Goal: Transaction & Acquisition: Purchase product/service

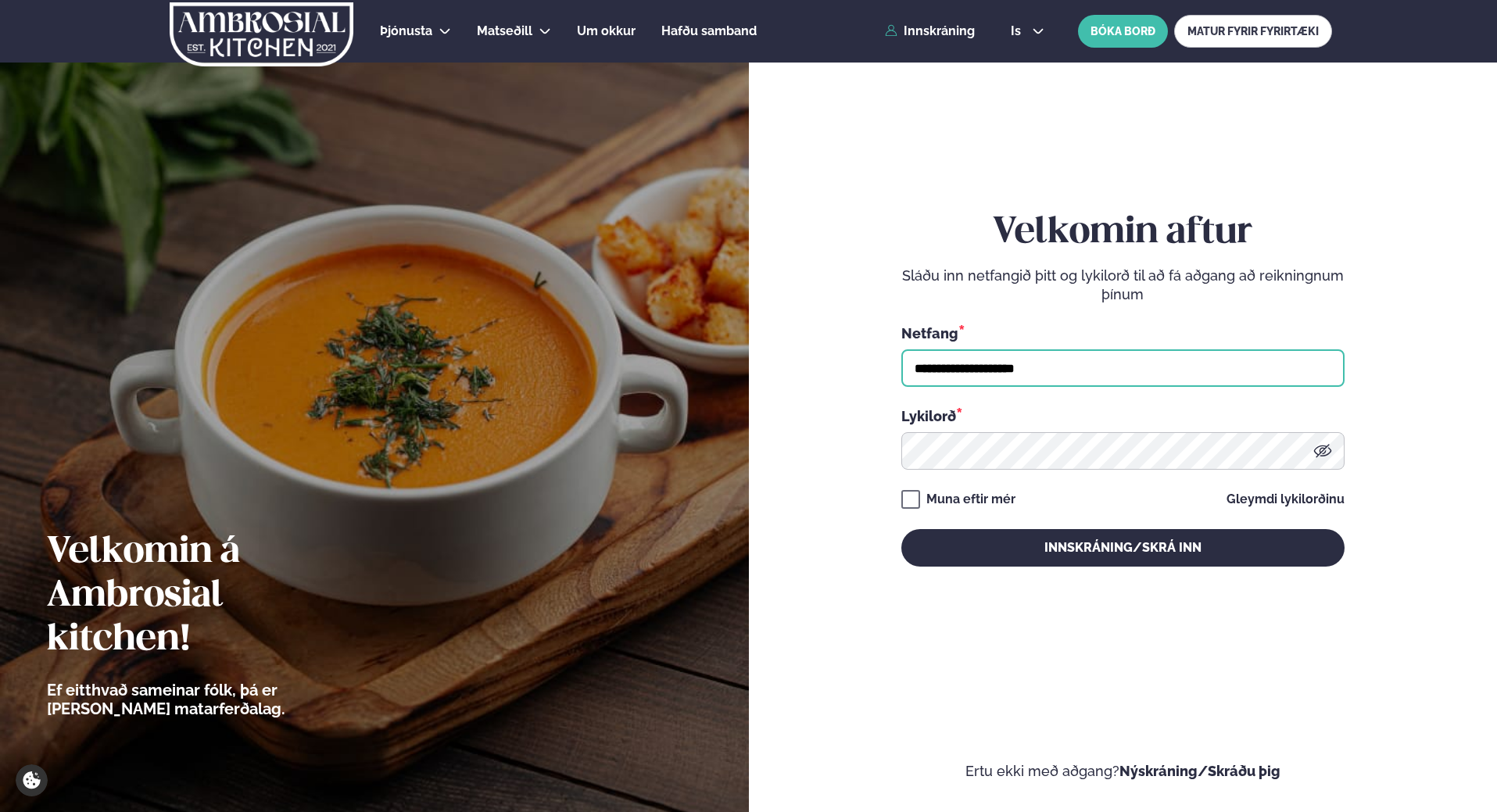
click at [1045, 367] on input "**********" at bounding box center [1123, 368] width 444 height 38
type input "*"
click at [902, 529] on button "Innskráning/Skrá inn" at bounding box center [1123, 547] width 444 height 38
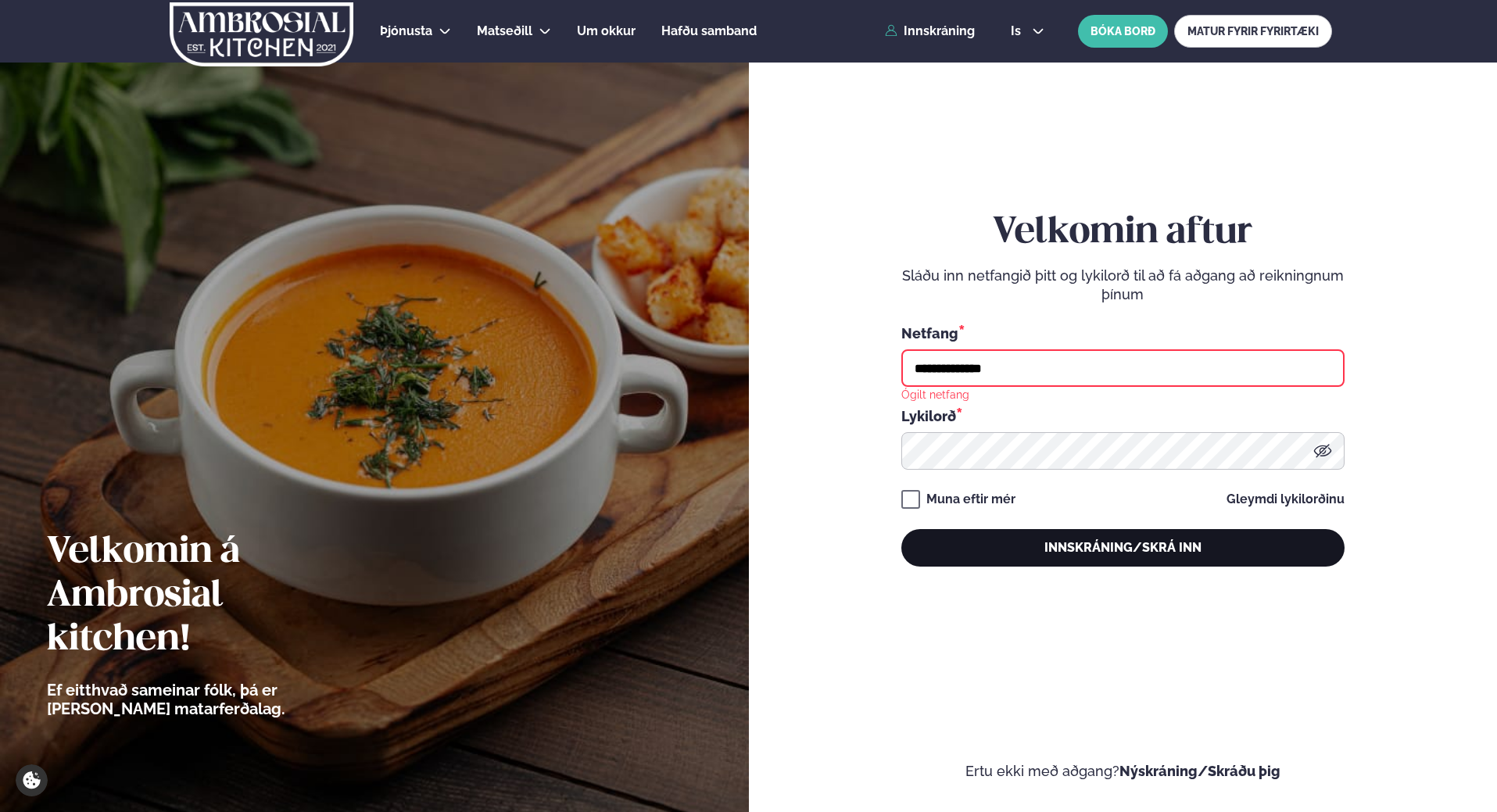
type input "**********"
click at [1127, 551] on button "Innskráning/Skrá inn" at bounding box center [1123, 547] width 444 height 38
click at [951, 550] on button "Innskráning/Skrá inn" at bounding box center [1123, 547] width 444 height 38
click at [1096, 549] on button "Innskráning/Skrá inn" at bounding box center [1123, 547] width 444 height 38
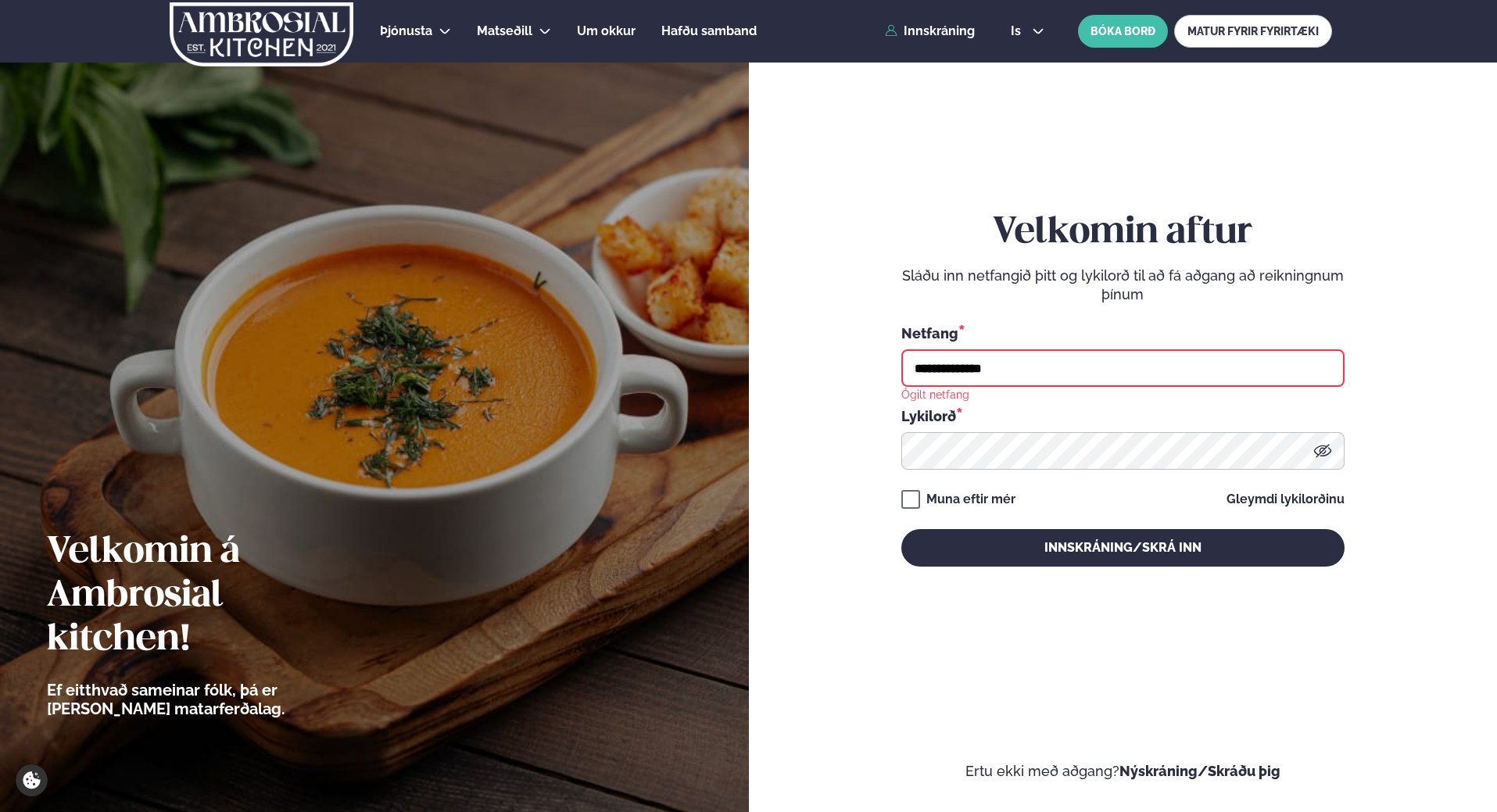
click at [902, 529] on button "Innskráning/Skrá inn" at bounding box center [1123, 547] width 444 height 38
click at [1011, 367] on input "**********" at bounding box center [1123, 368] width 444 height 38
type input "*"
click at [902, 529] on button "Innskráning/Skrá inn" at bounding box center [1123, 547] width 444 height 38
drag, startPoint x: 1005, startPoint y: 366, endPoint x: 1004, endPoint y: 386, distance: 20.0
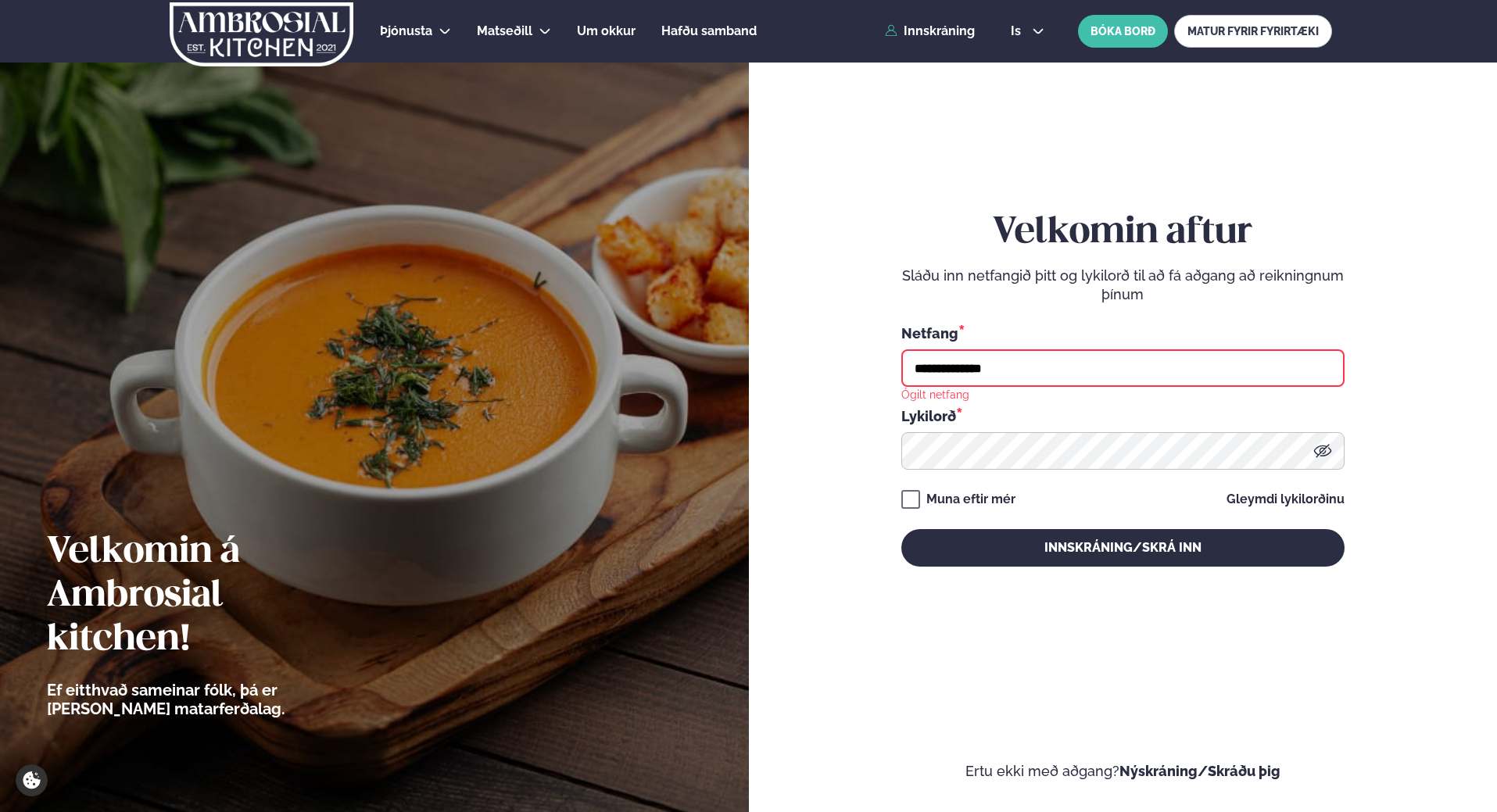
click at [1005, 367] on input "**********" at bounding box center [1123, 368] width 444 height 38
click at [934, 26] on link "Innskráning" at bounding box center [930, 31] width 90 height 14
click at [1016, 369] on input "**********" at bounding box center [1123, 368] width 444 height 38
type input "*"
click at [841, 239] on form "Velkomin aftur Sláðu inn netfangið þitt og lykilorð til að fá aðgang að reiknin…" at bounding box center [1124, 404] width 655 height 753
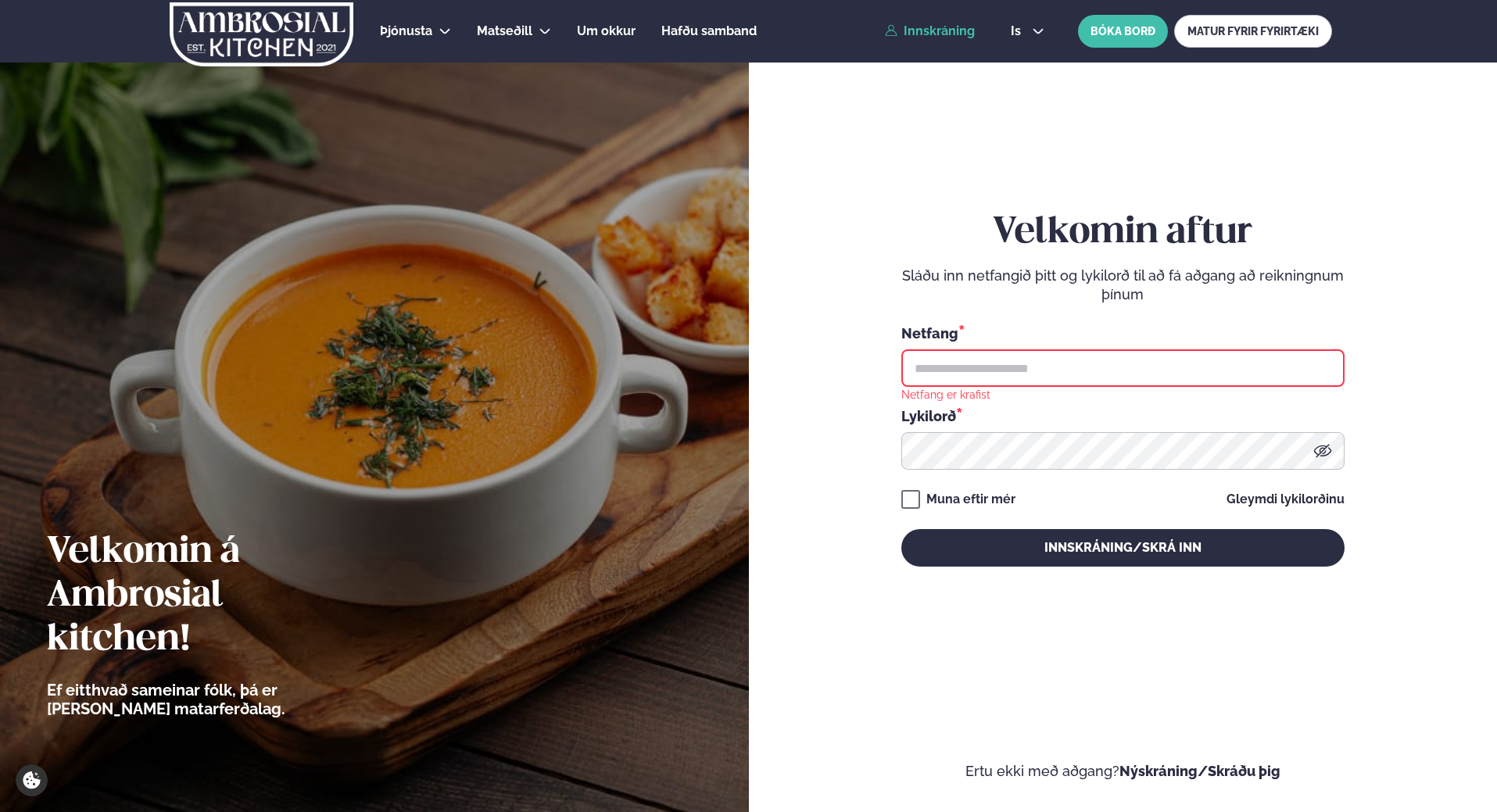
click at [842, 529] on form "Velkomin aftur Sláðu inn netfangið þitt og lykilorð til að fá aðgang að reiknin…" at bounding box center [1124, 404] width 655 height 753
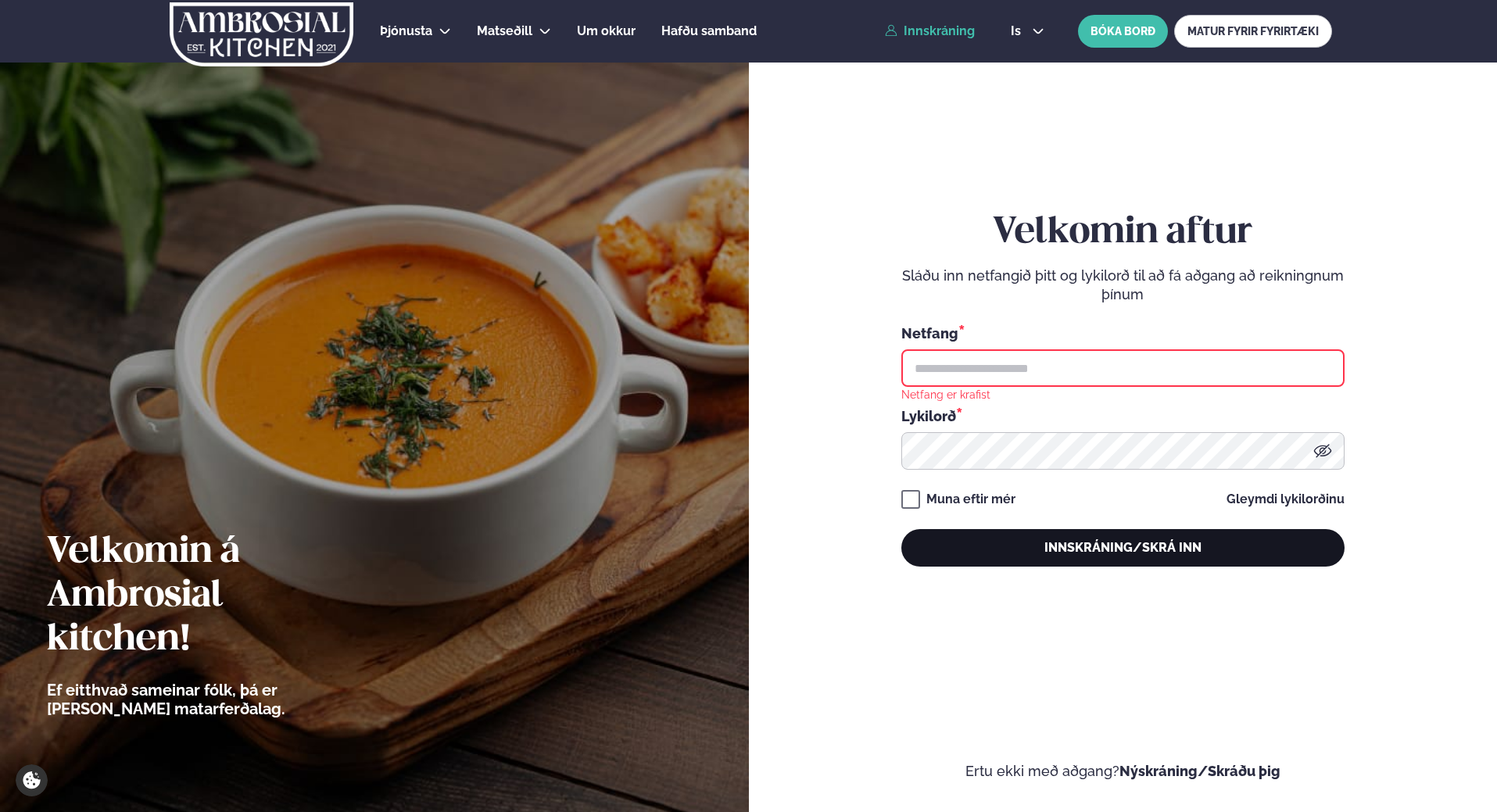
click at [1122, 551] on button "Innskráning/Skrá inn" at bounding box center [1123, 547] width 444 height 38
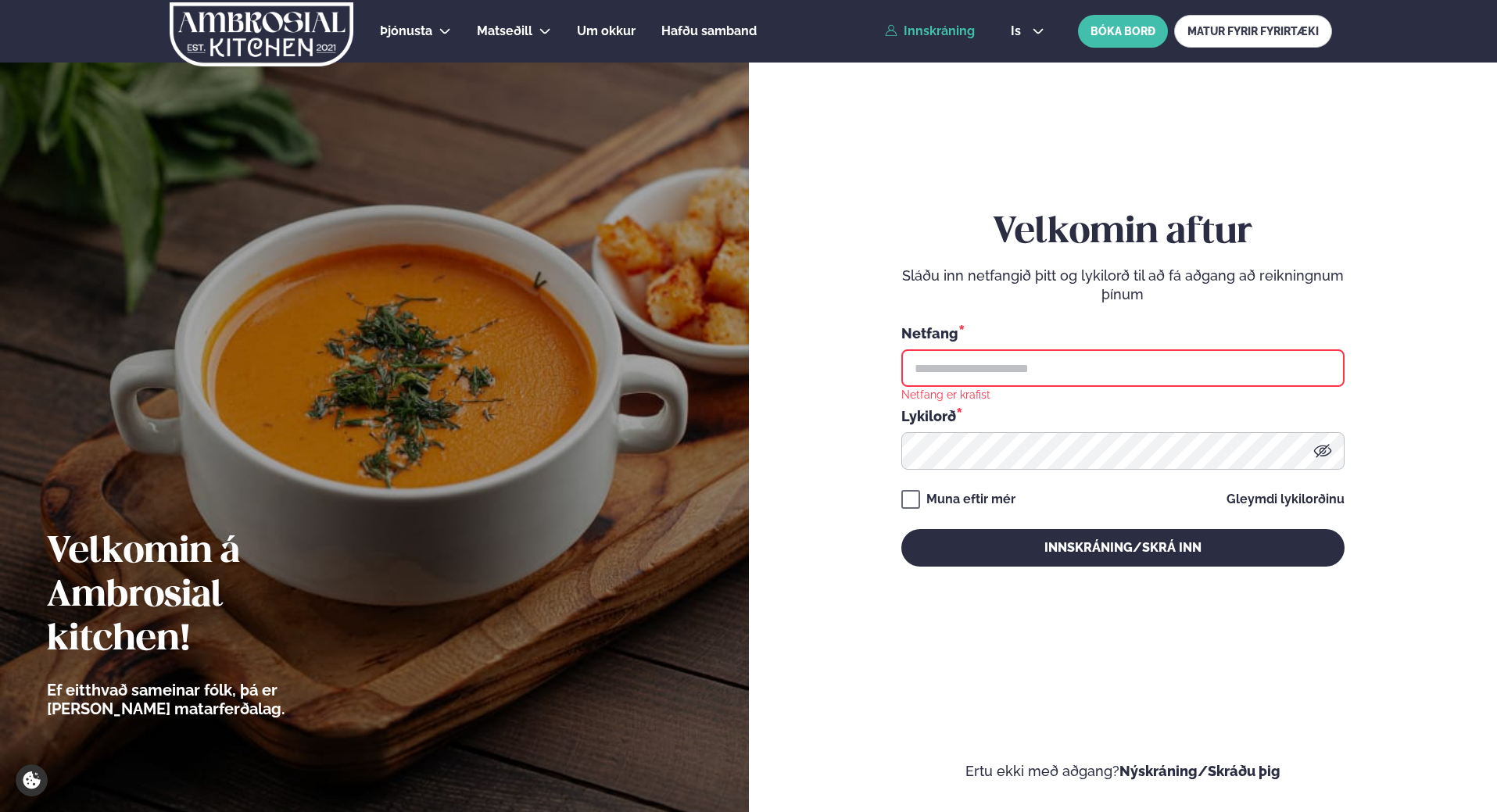
click at [942, 369] on input "text" at bounding box center [1123, 368] width 444 height 38
click at [926, 34] on link "Innskráning" at bounding box center [930, 31] width 90 height 14
click at [926, 34] on link "Innskráning" at bounding box center [930, 31] width 90 height 14
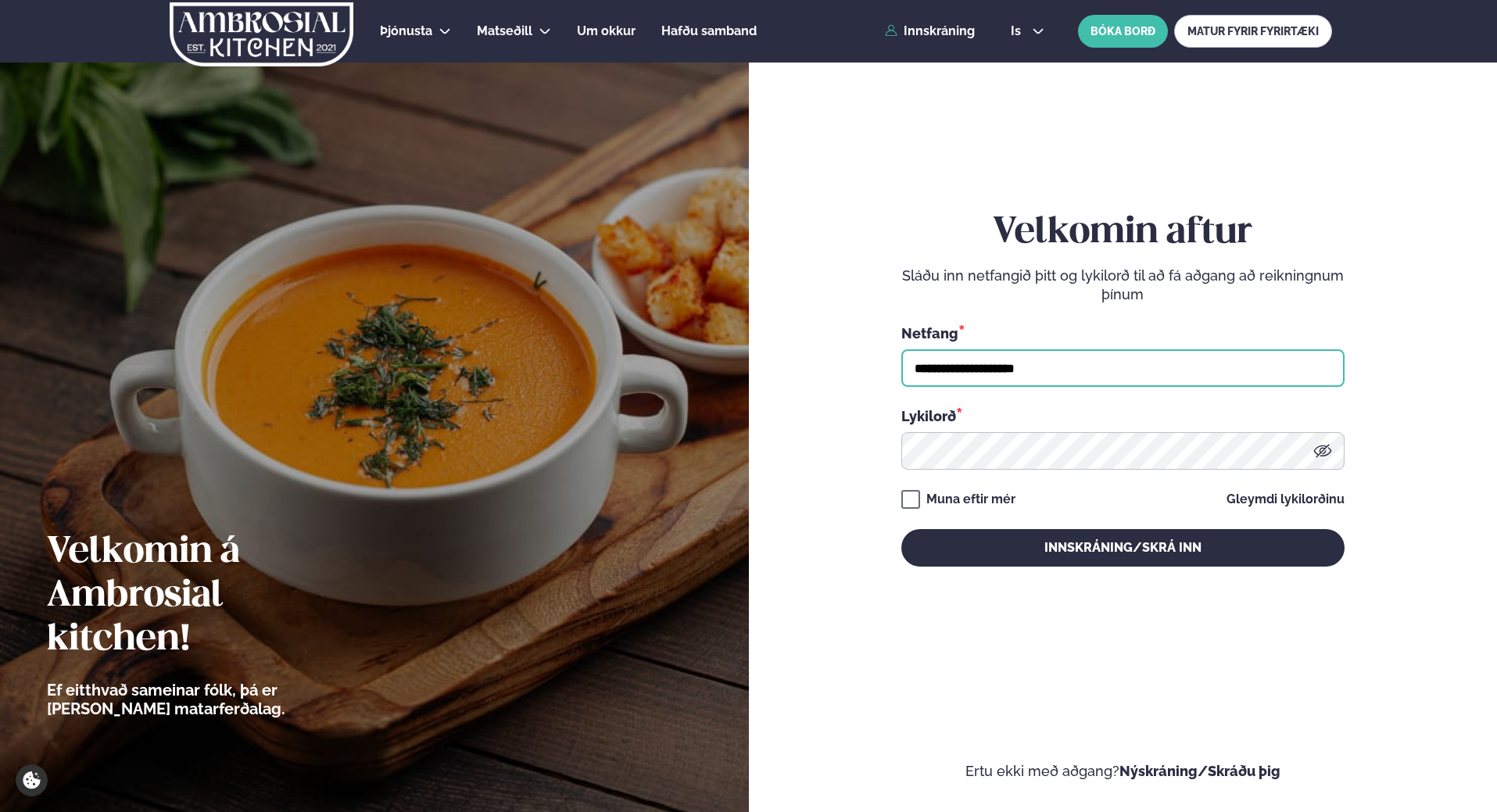
click at [1028, 365] on input "**********" at bounding box center [1123, 368] width 444 height 38
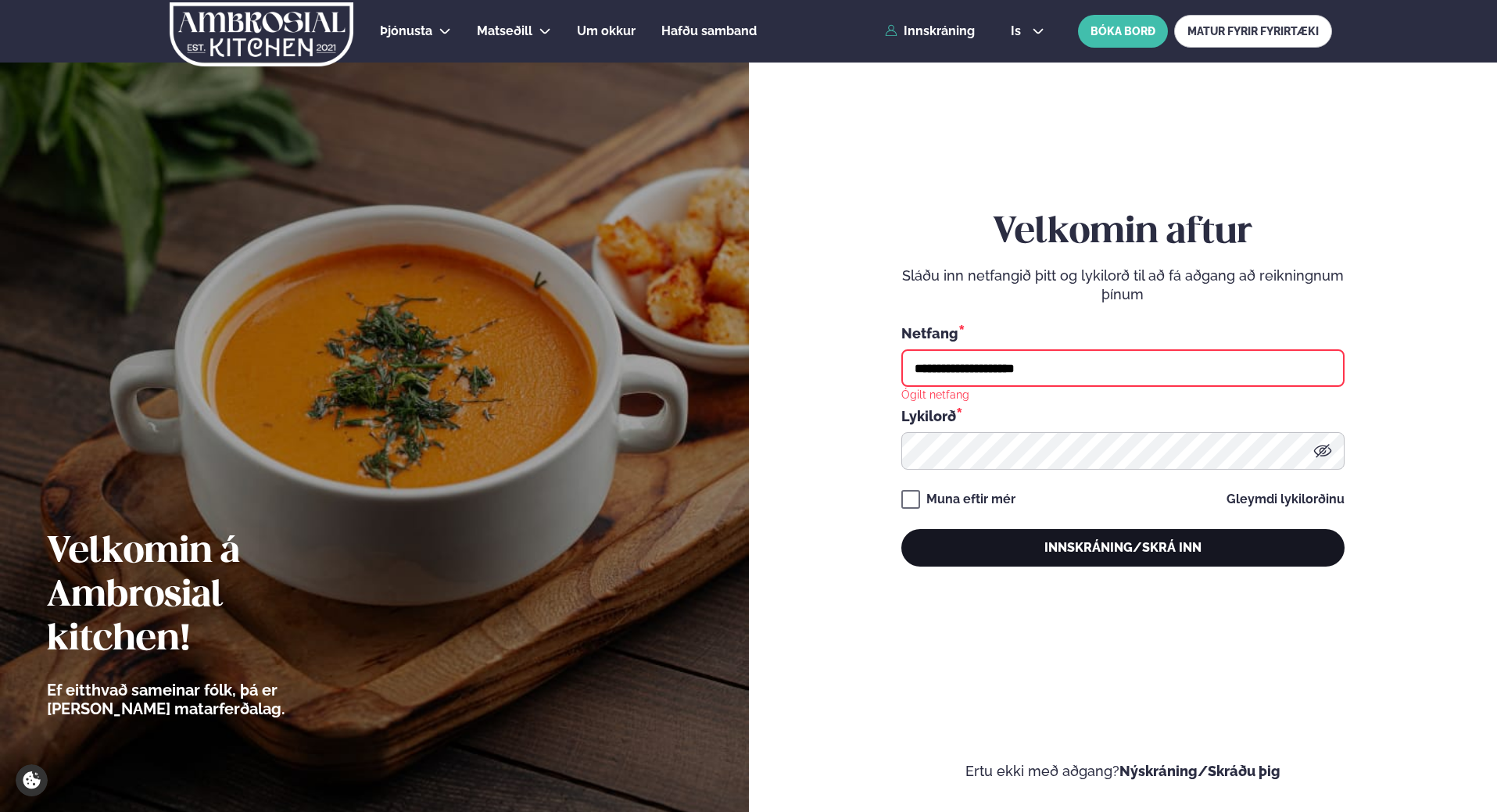
click at [1069, 547] on button "Innskráning/Skrá inn" at bounding box center [1123, 547] width 444 height 38
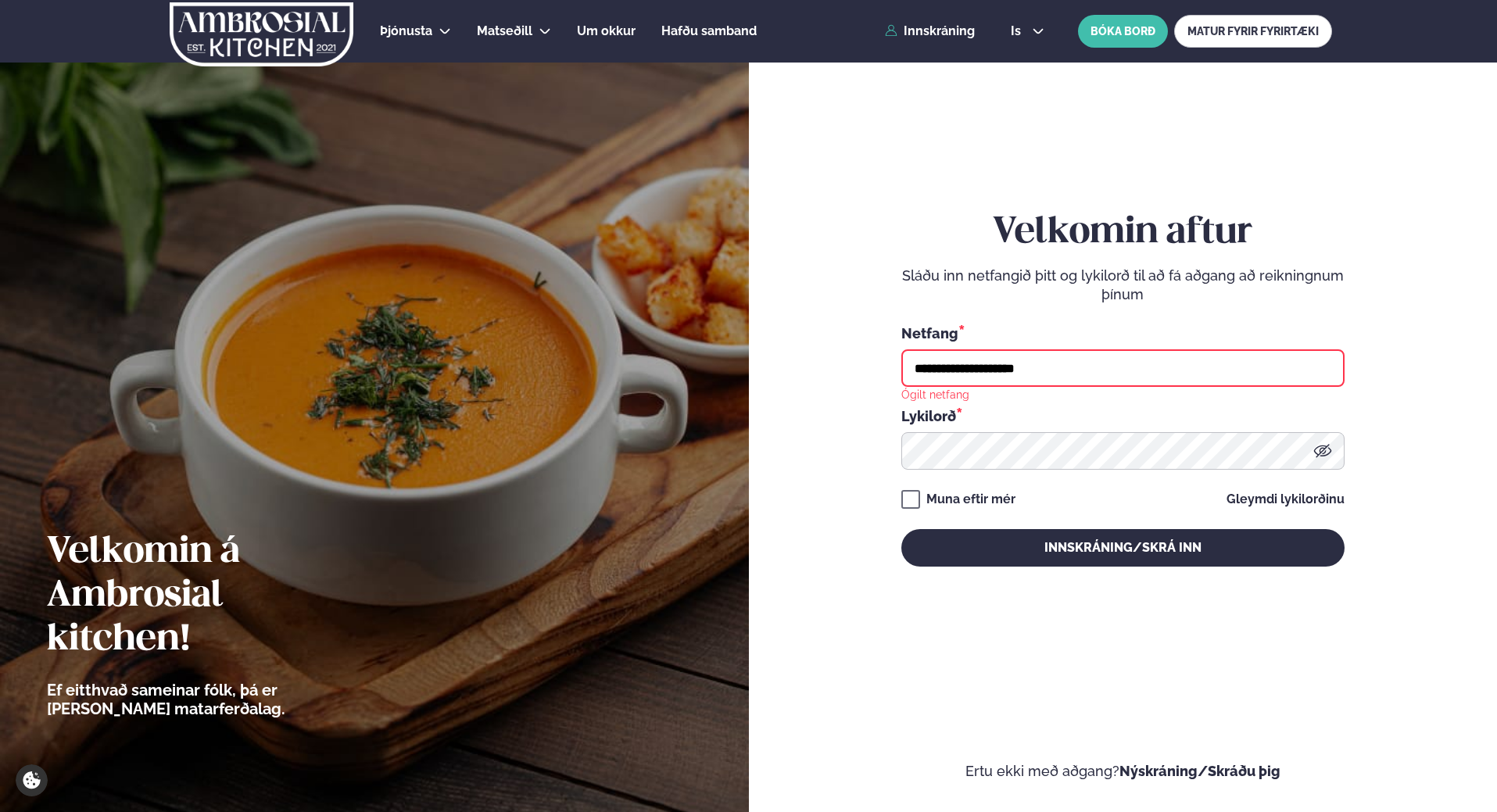
click at [1055, 365] on input "**********" at bounding box center [1123, 368] width 444 height 38
type input "*"
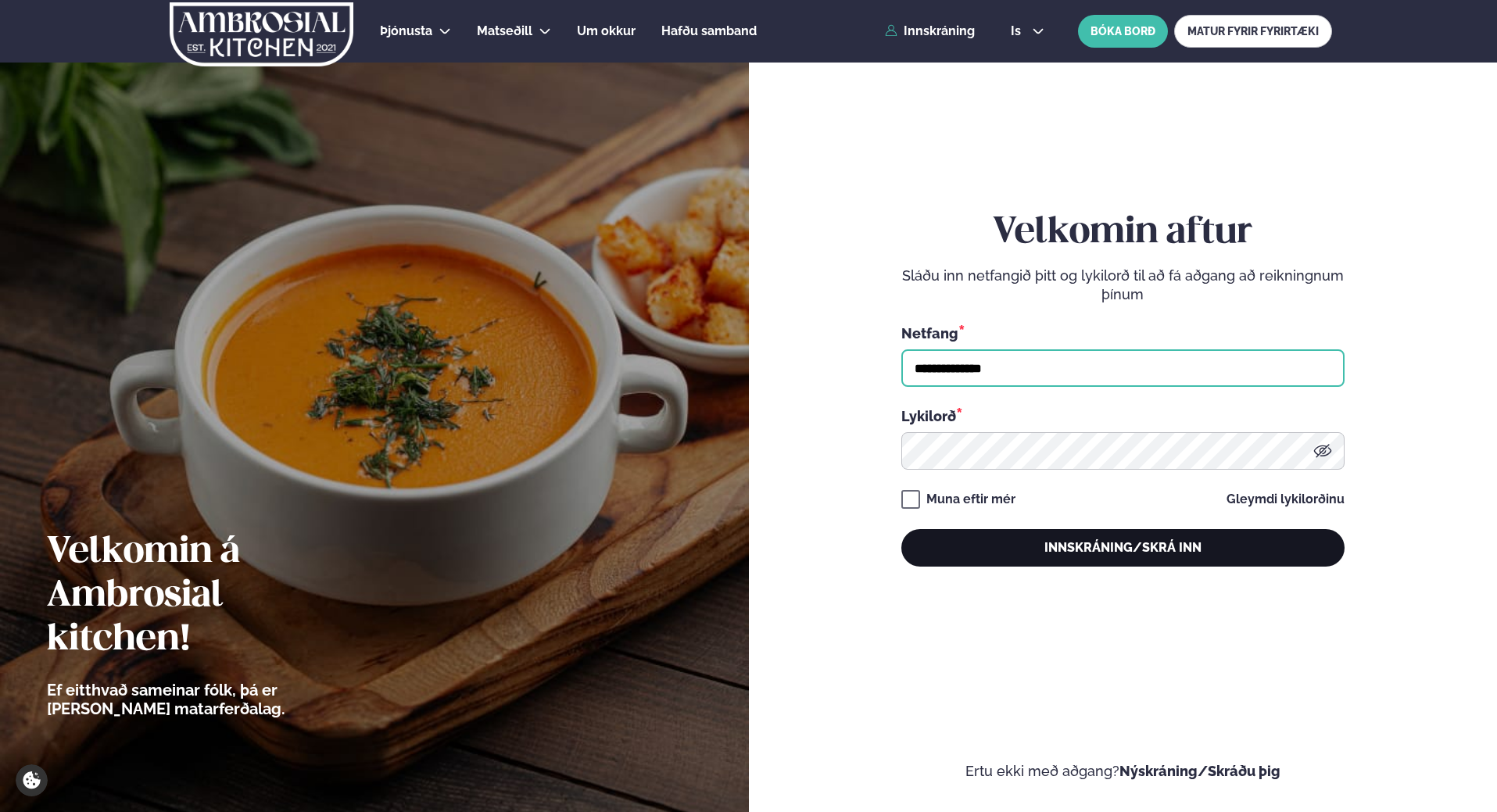
type input "**********"
click at [1058, 545] on button "Innskráning/Skrá inn" at bounding box center [1123, 547] width 444 height 38
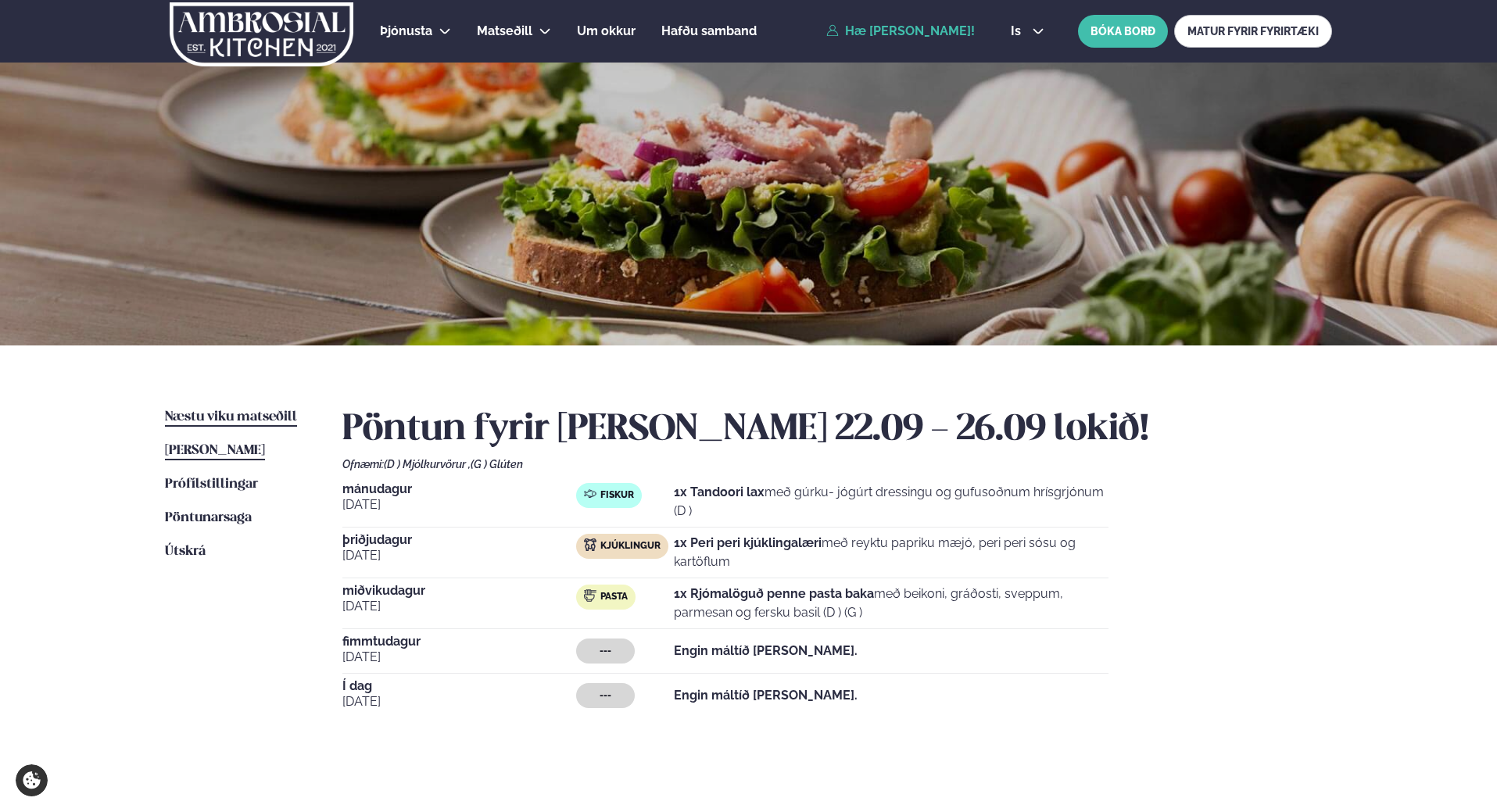
click at [241, 412] on span "Næstu viku matseðill" at bounding box center [230, 417] width 132 height 14
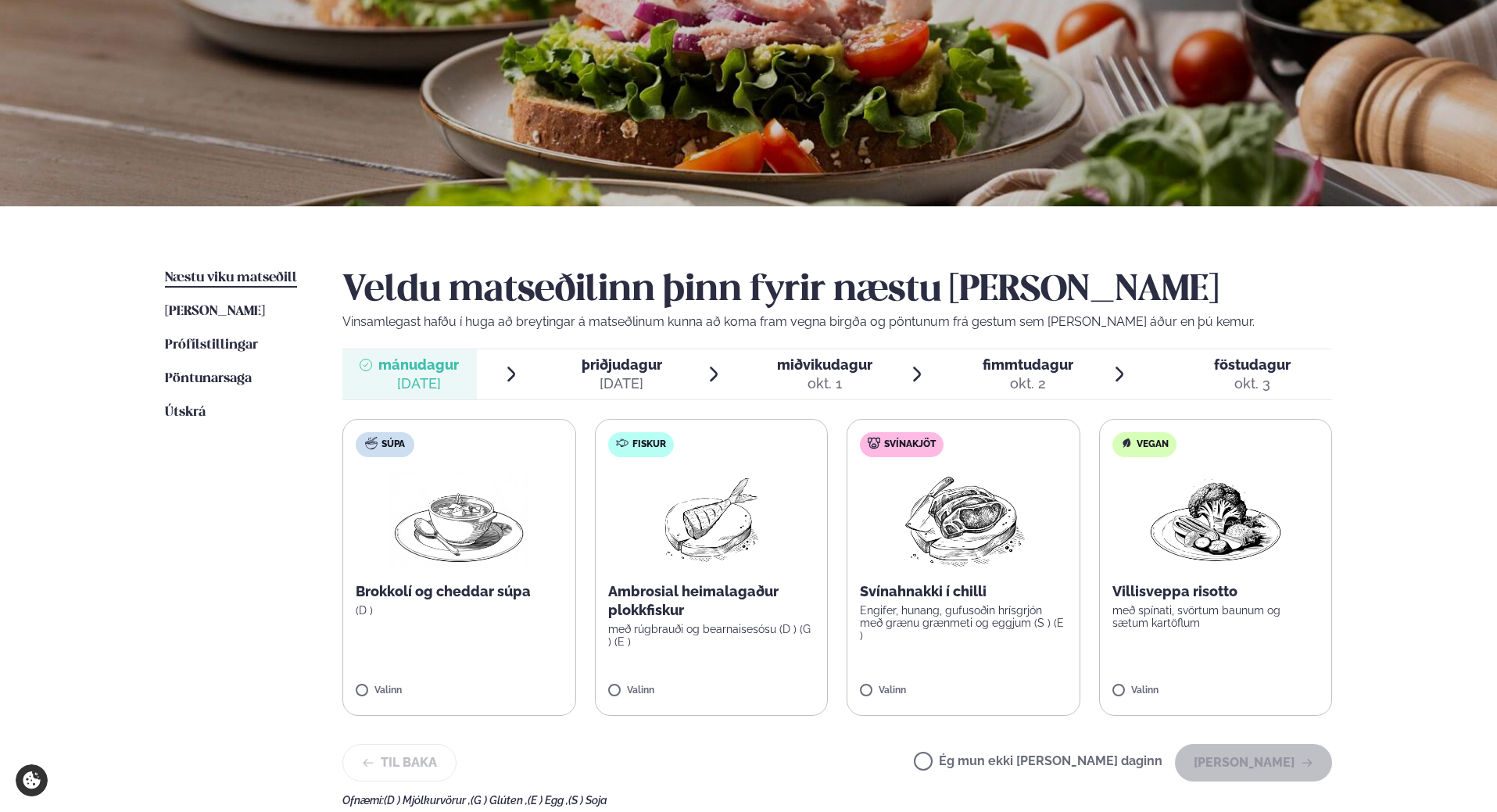
scroll to position [157, 0]
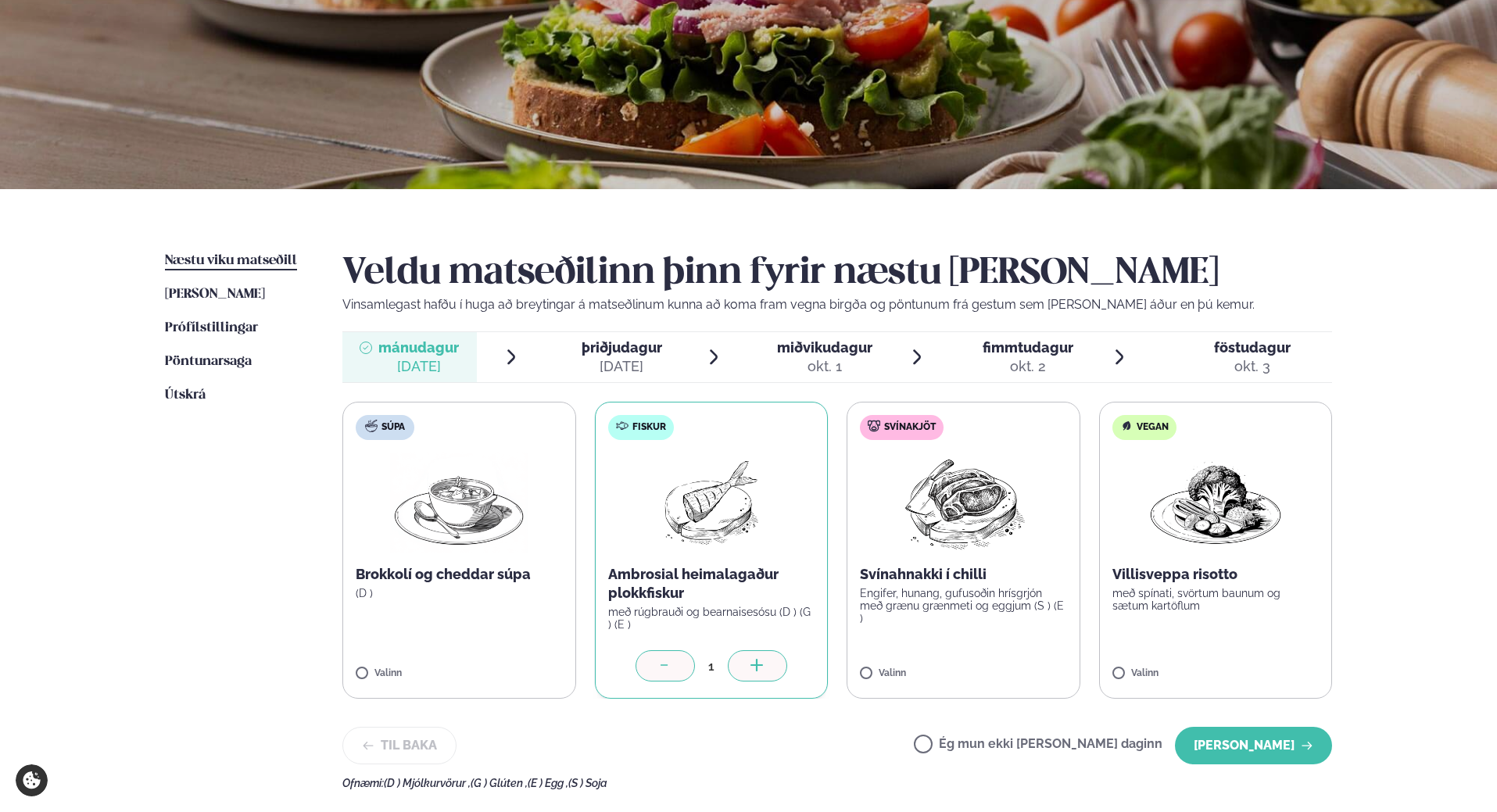
click at [646, 351] on span "þriðjudagur" at bounding box center [622, 348] width 81 height 17
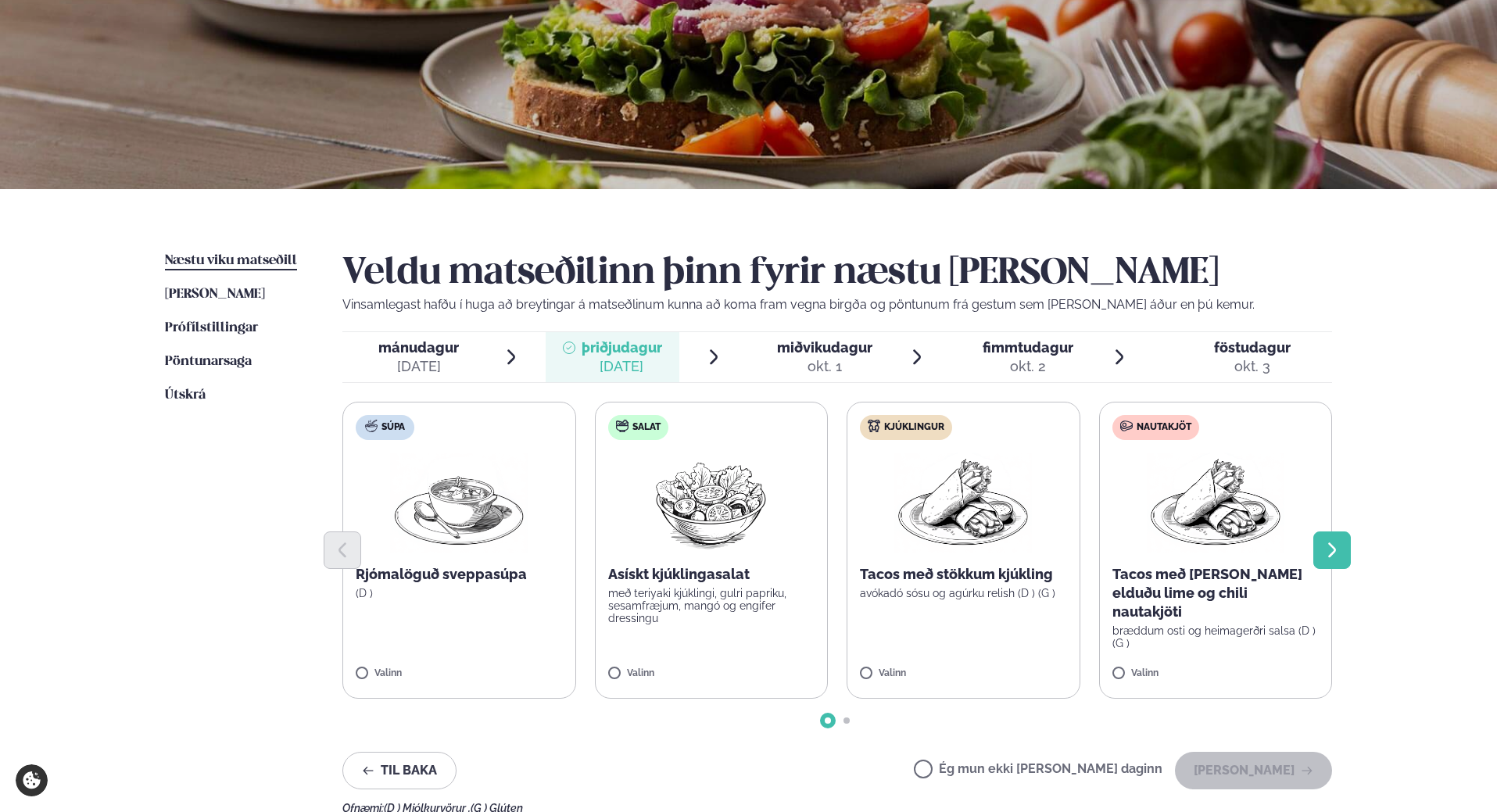
click at [1324, 554] on icon "Next slide" at bounding box center [1332, 550] width 18 height 18
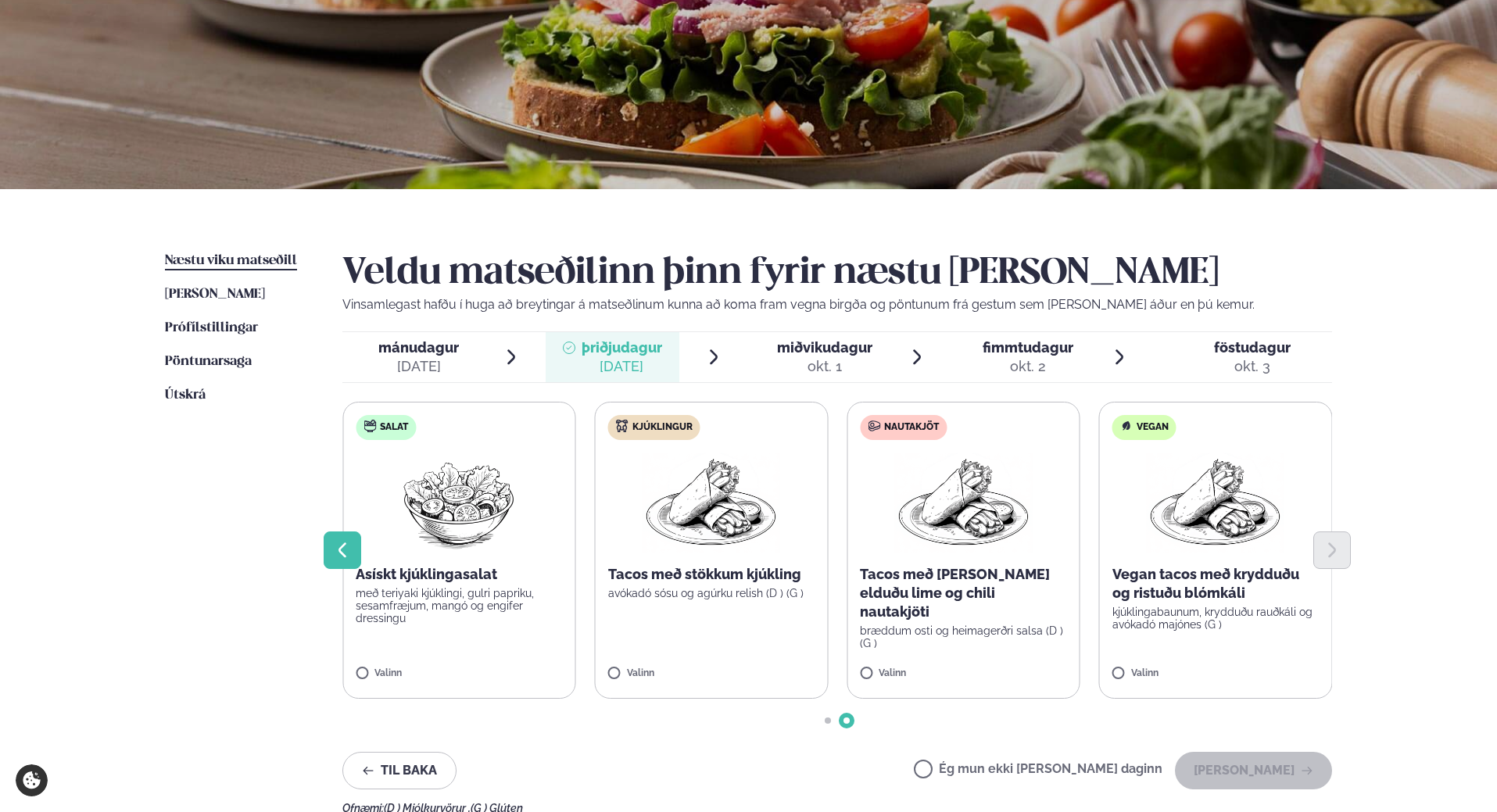
click at [338, 550] on icon "Previous slide" at bounding box center [342, 550] width 18 height 18
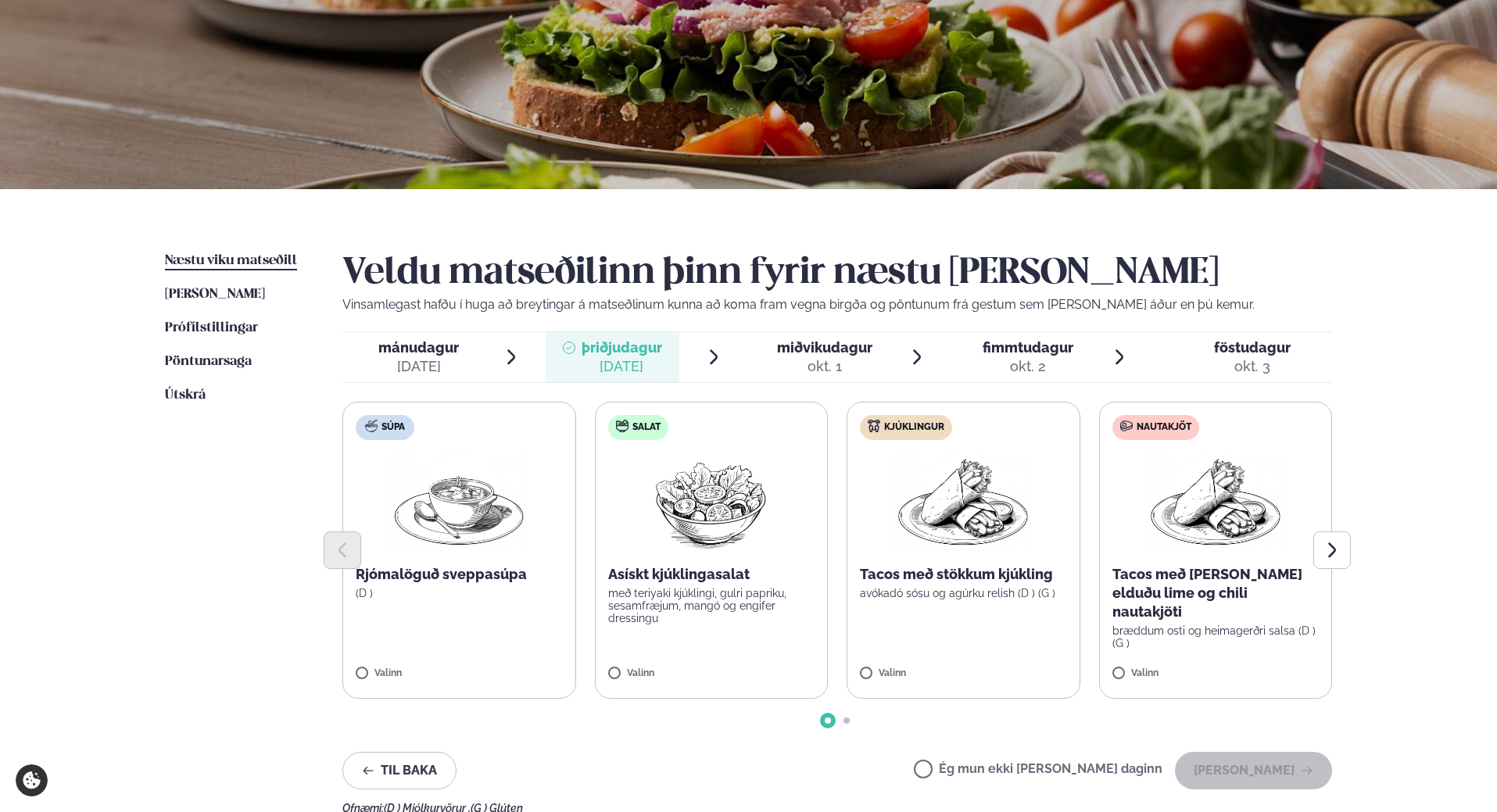
click at [799, 353] on span "miðvikudagur" at bounding box center [824, 348] width 95 height 17
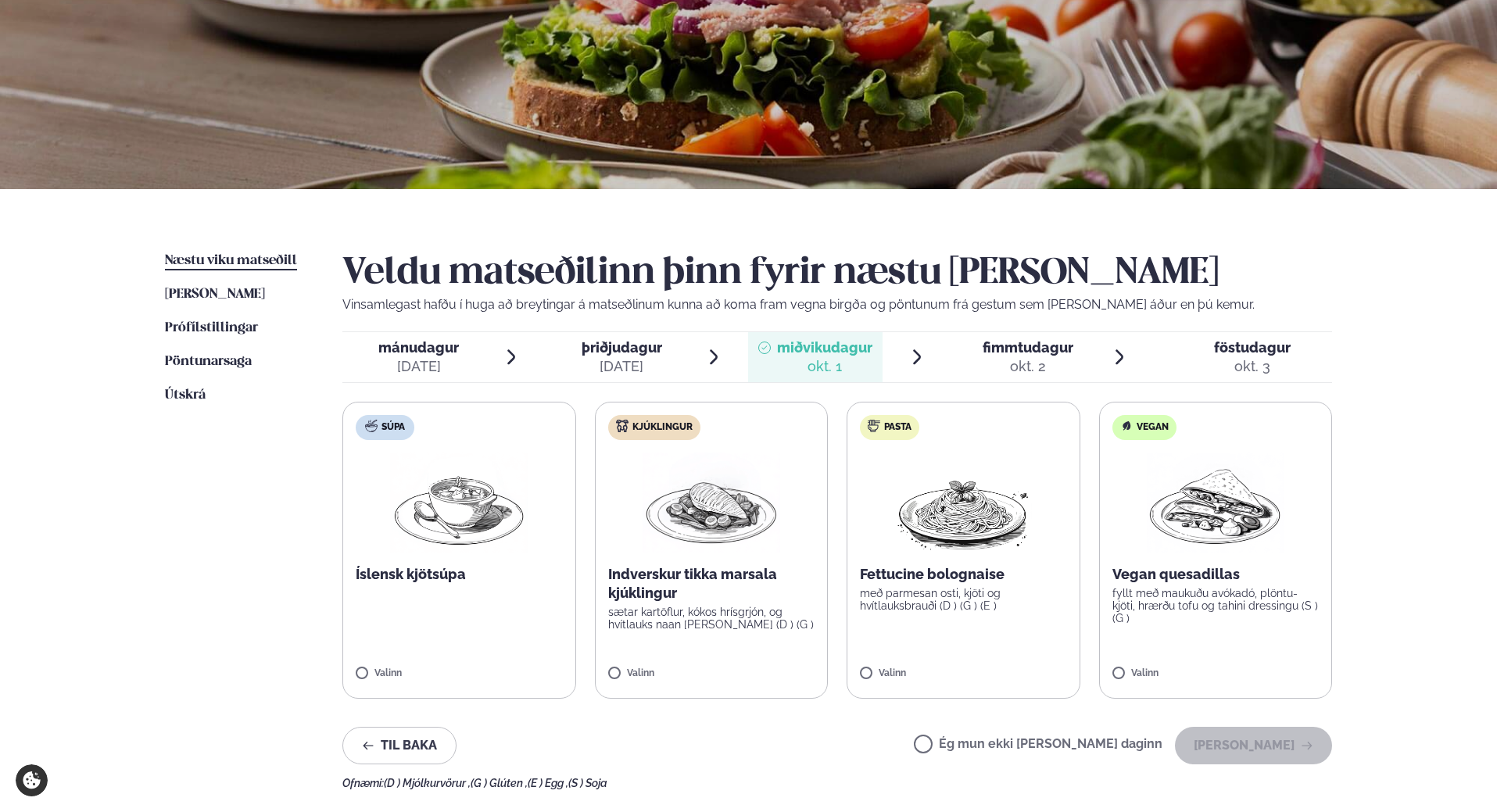
click at [594, 344] on span "þriðjudagur" at bounding box center [622, 348] width 81 height 17
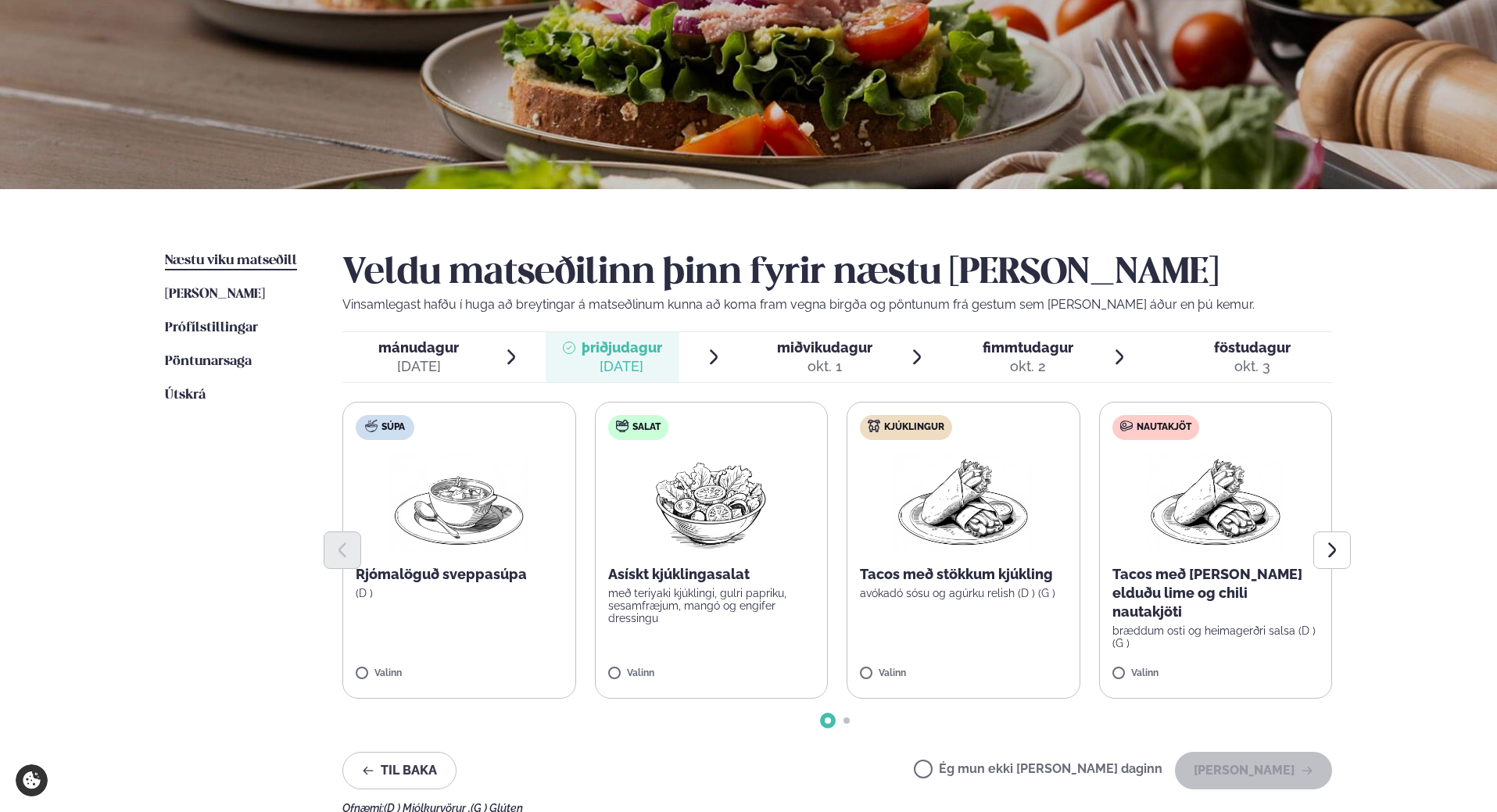
click at [454, 356] on div "mánudagur mán." at bounding box center [418, 348] width 81 height 18
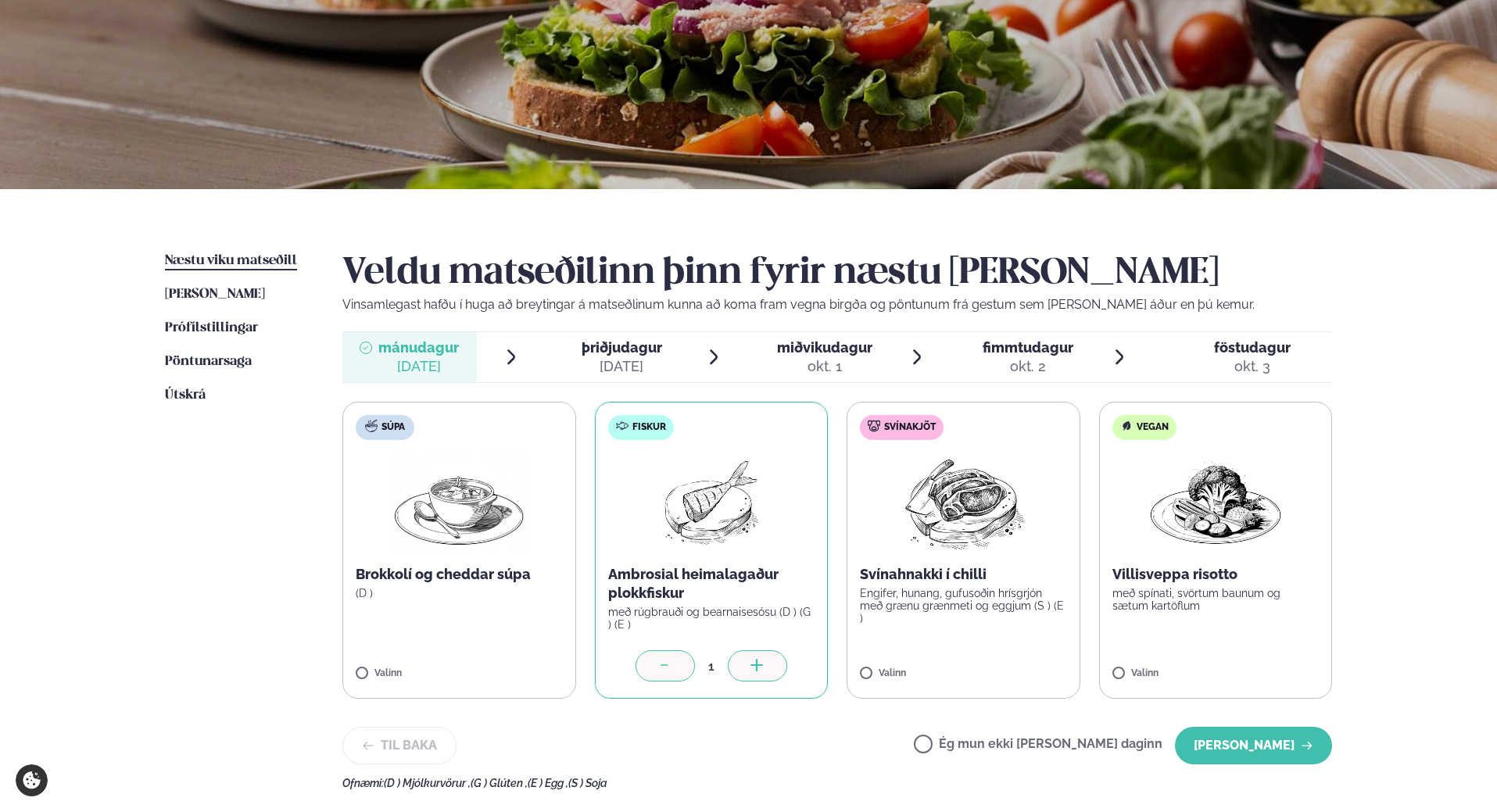
click at [655, 347] on span "þriðjudagur" at bounding box center [622, 348] width 81 height 17
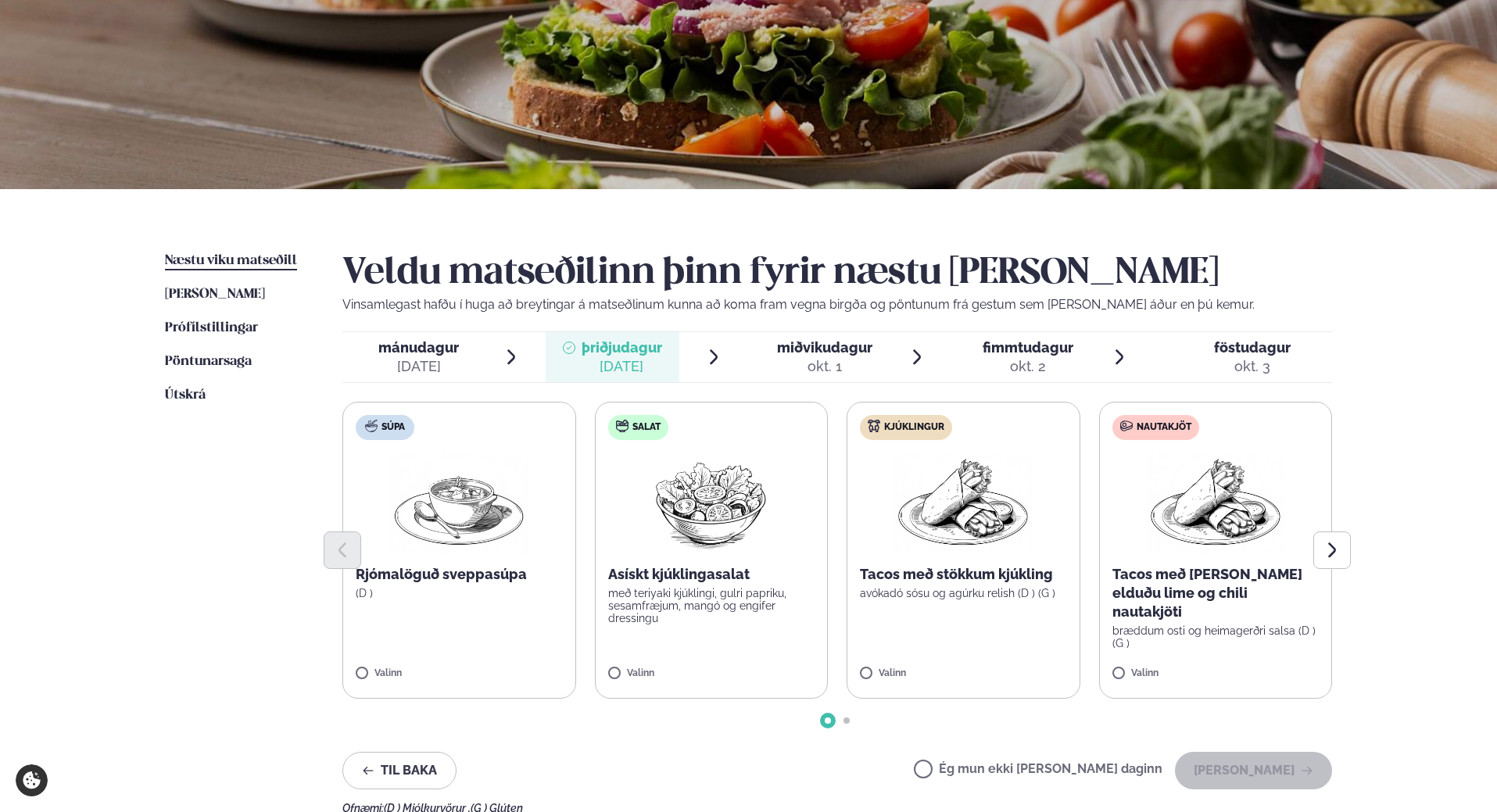
click at [360, 667] on label "Súpa Rjómalöguð sveppasúpa (D ) Valinn" at bounding box center [459, 551] width 233 height 297
click at [834, 352] on span "miðvikudagur" at bounding box center [824, 348] width 95 height 17
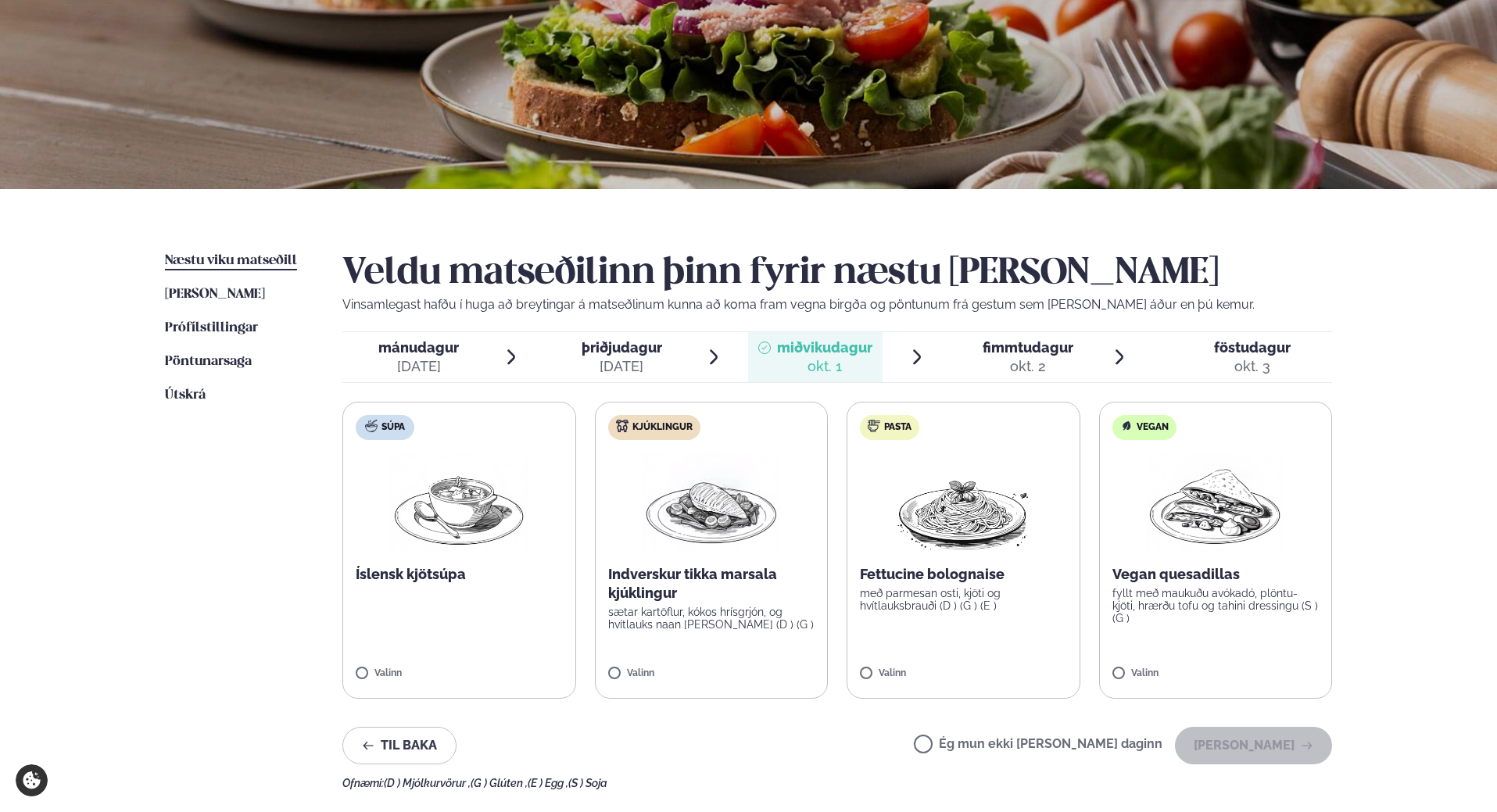
click at [655, 357] on div "sep. 30" at bounding box center [622, 366] width 81 height 18
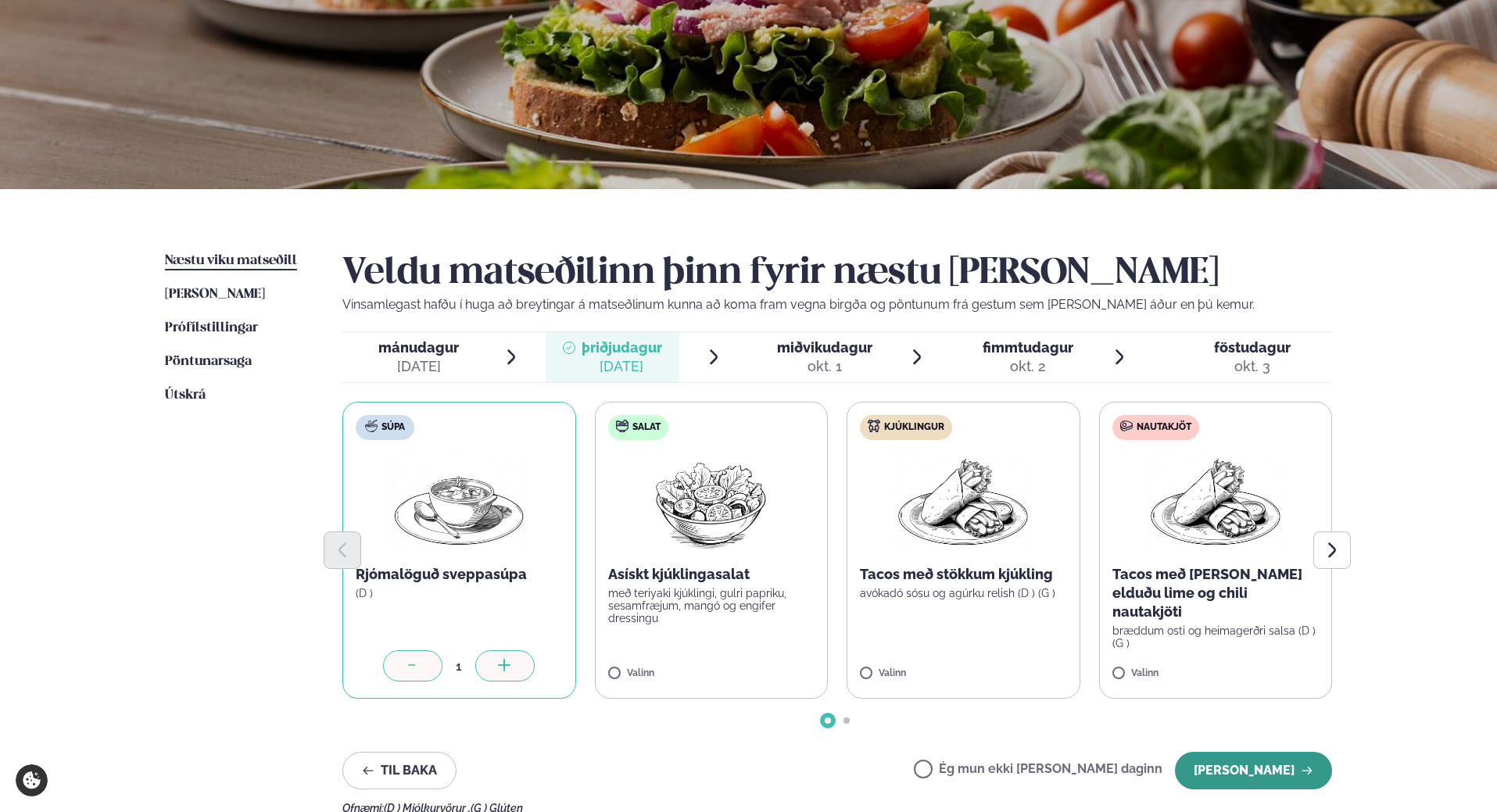
click at [1254, 766] on button "Halda áfram" at bounding box center [1253, 770] width 157 height 38
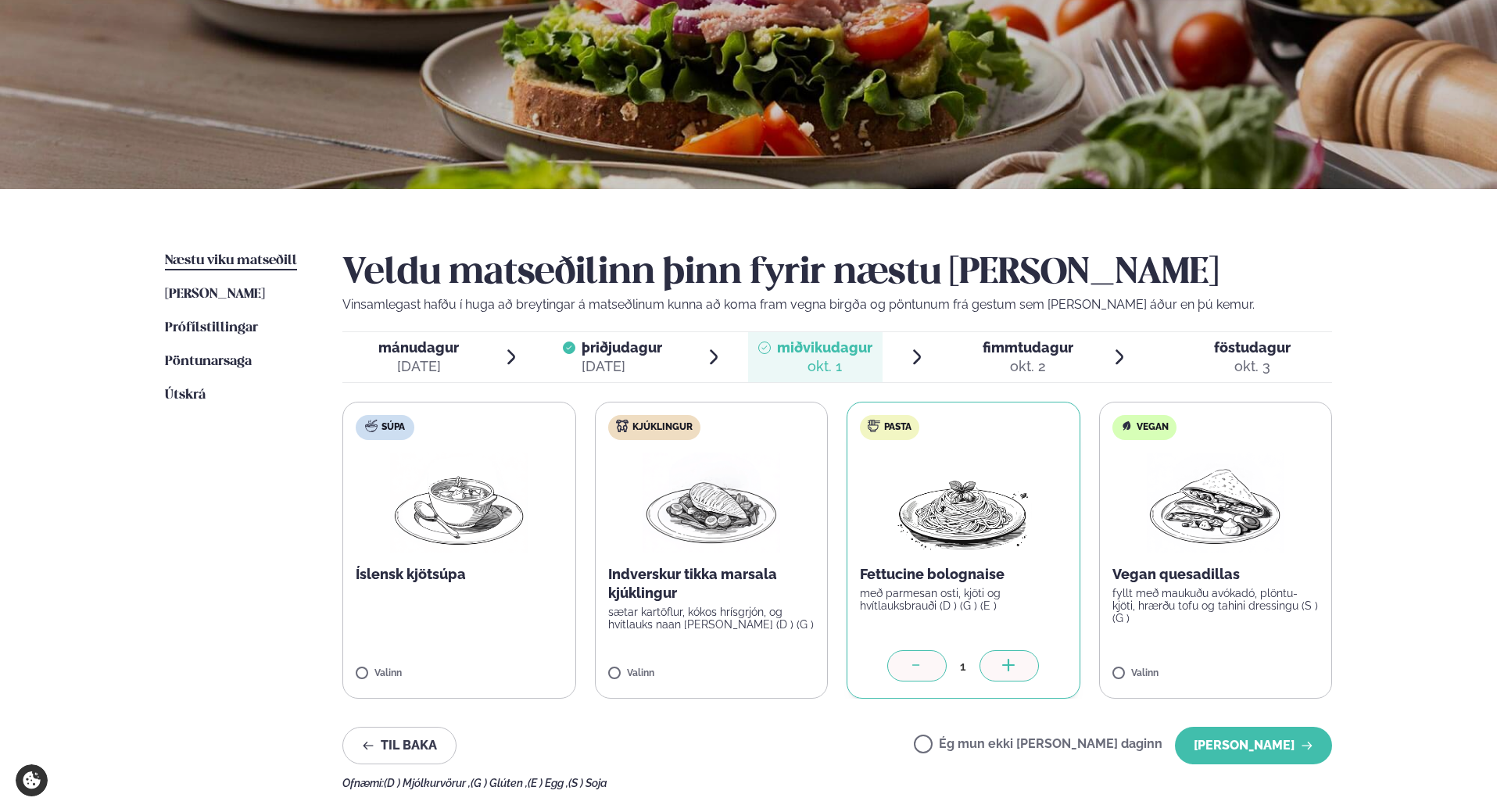
click at [1029, 342] on span "fimmtudagur" at bounding box center [1028, 348] width 90 height 17
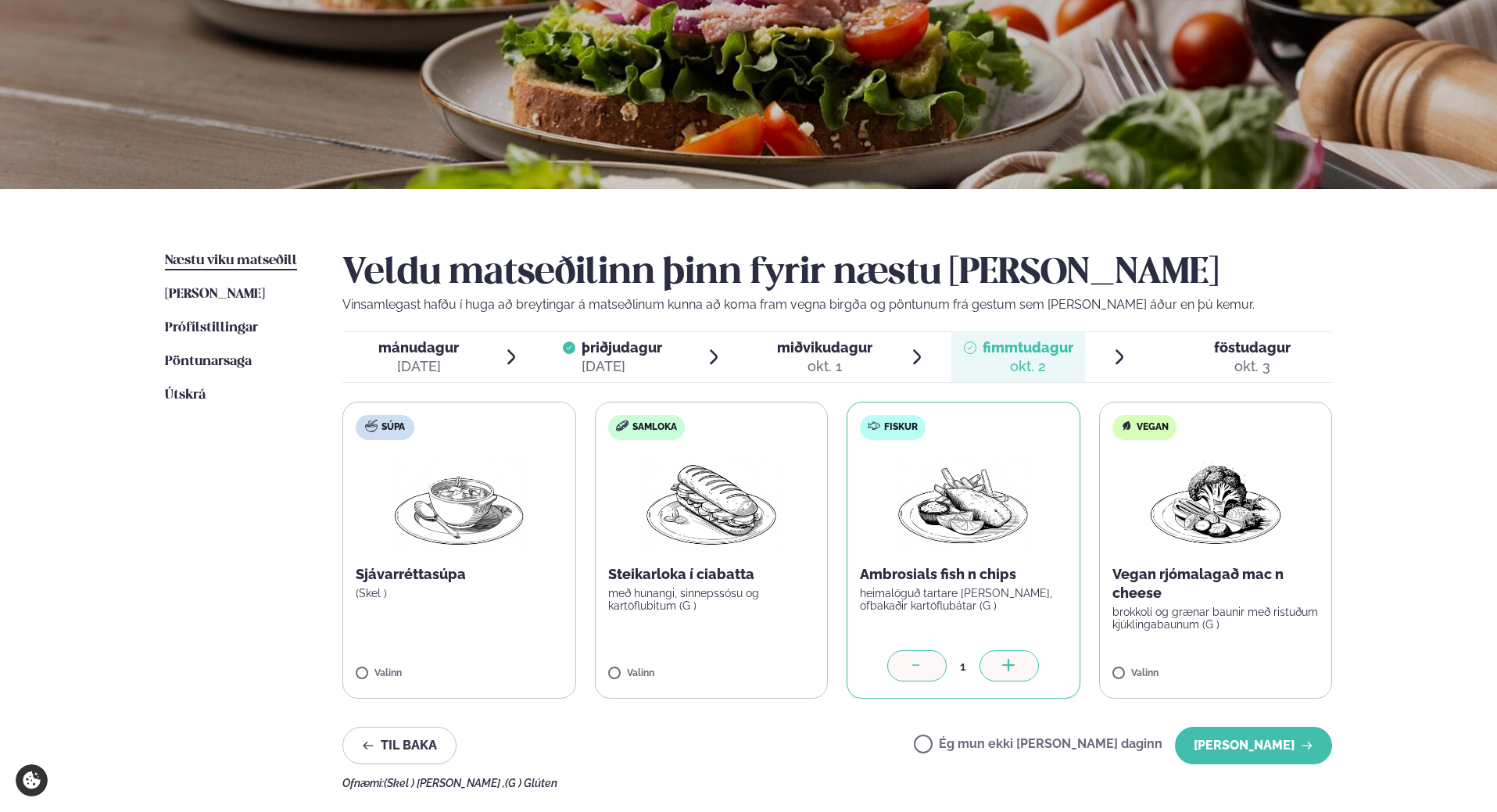
click at [1220, 348] on span "föstudagur" at bounding box center [1252, 348] width 77 height 17
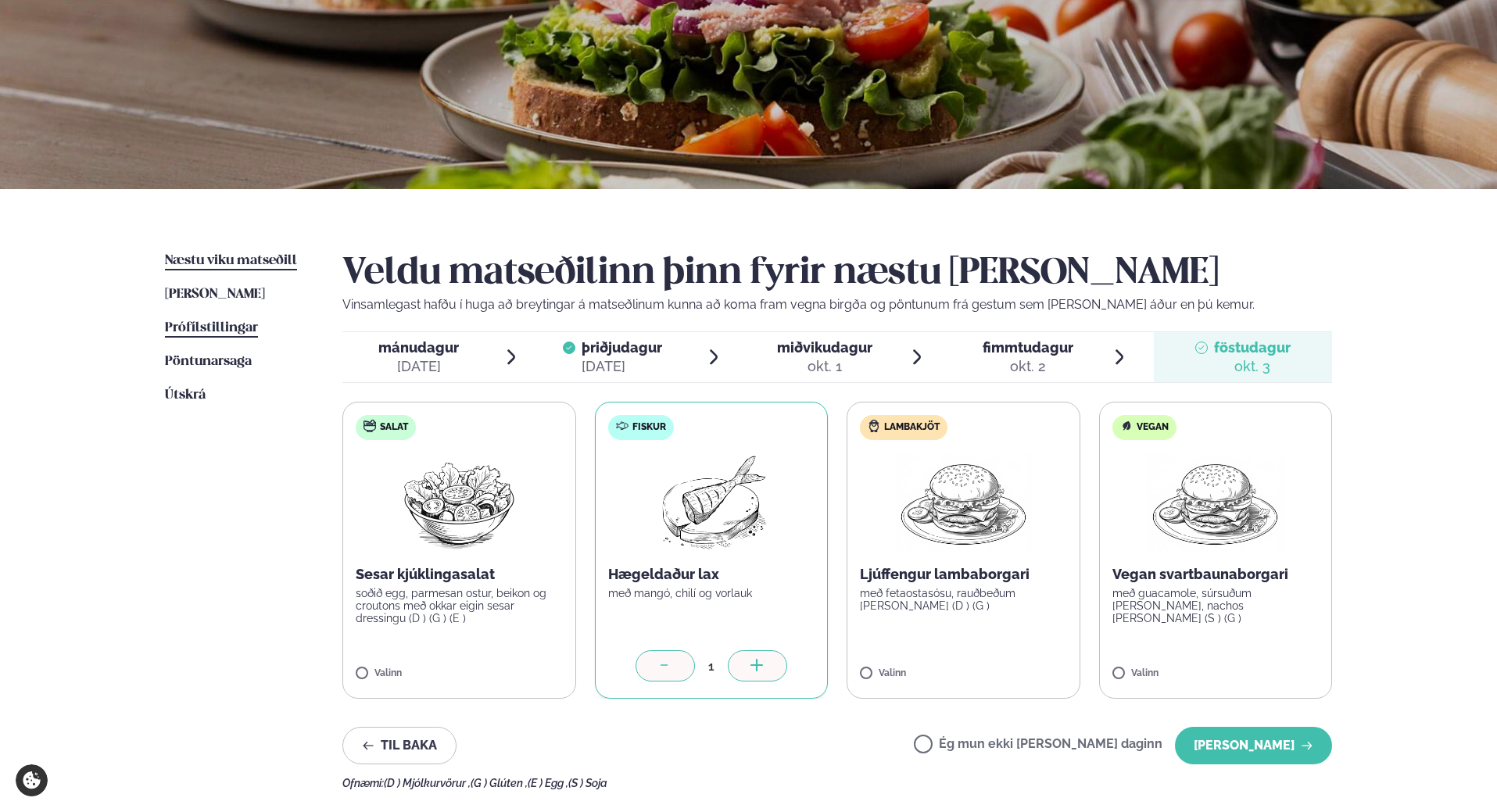
click at [237, 325] on span "Prófílstillingar" at bounding box center [211, 328] width 93 height 14
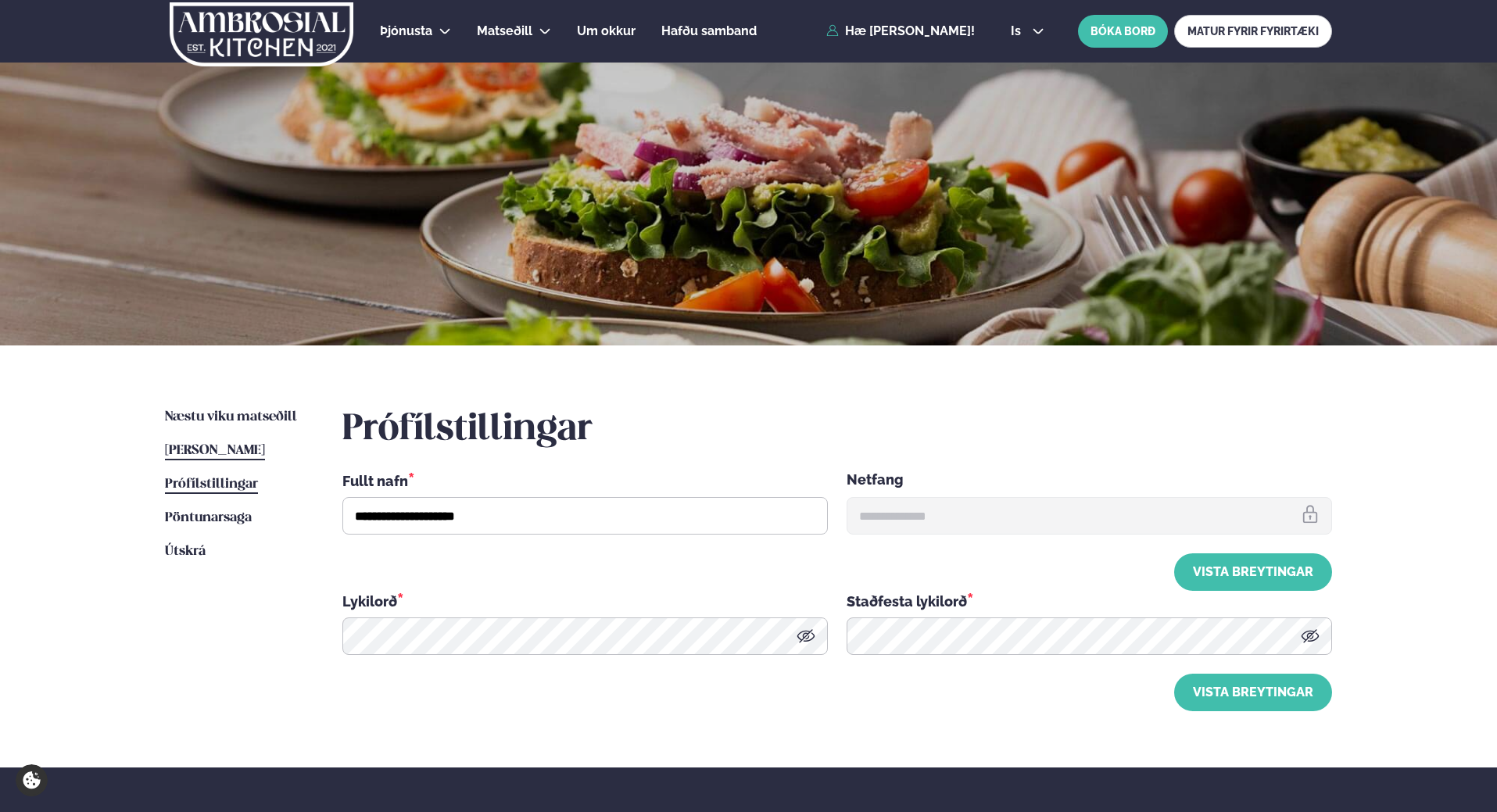
click at [245, 447] on span "Þessa viku matseðill" at bounding box center [214, 451] width 100 height 14
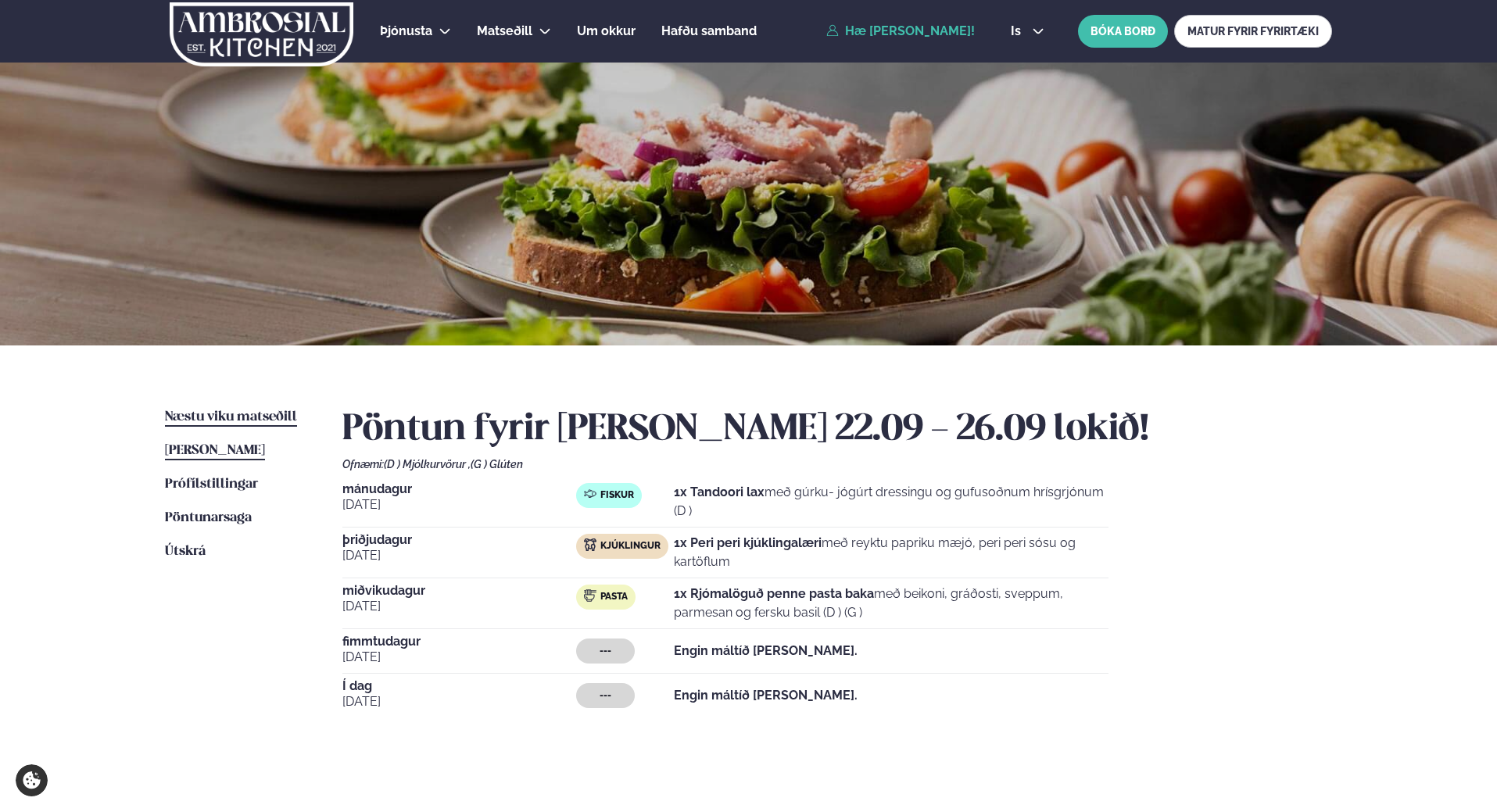
click at [238, 420] on span "Næstu viku matseðill" at bounding box center [230, 417] width 132 height 14
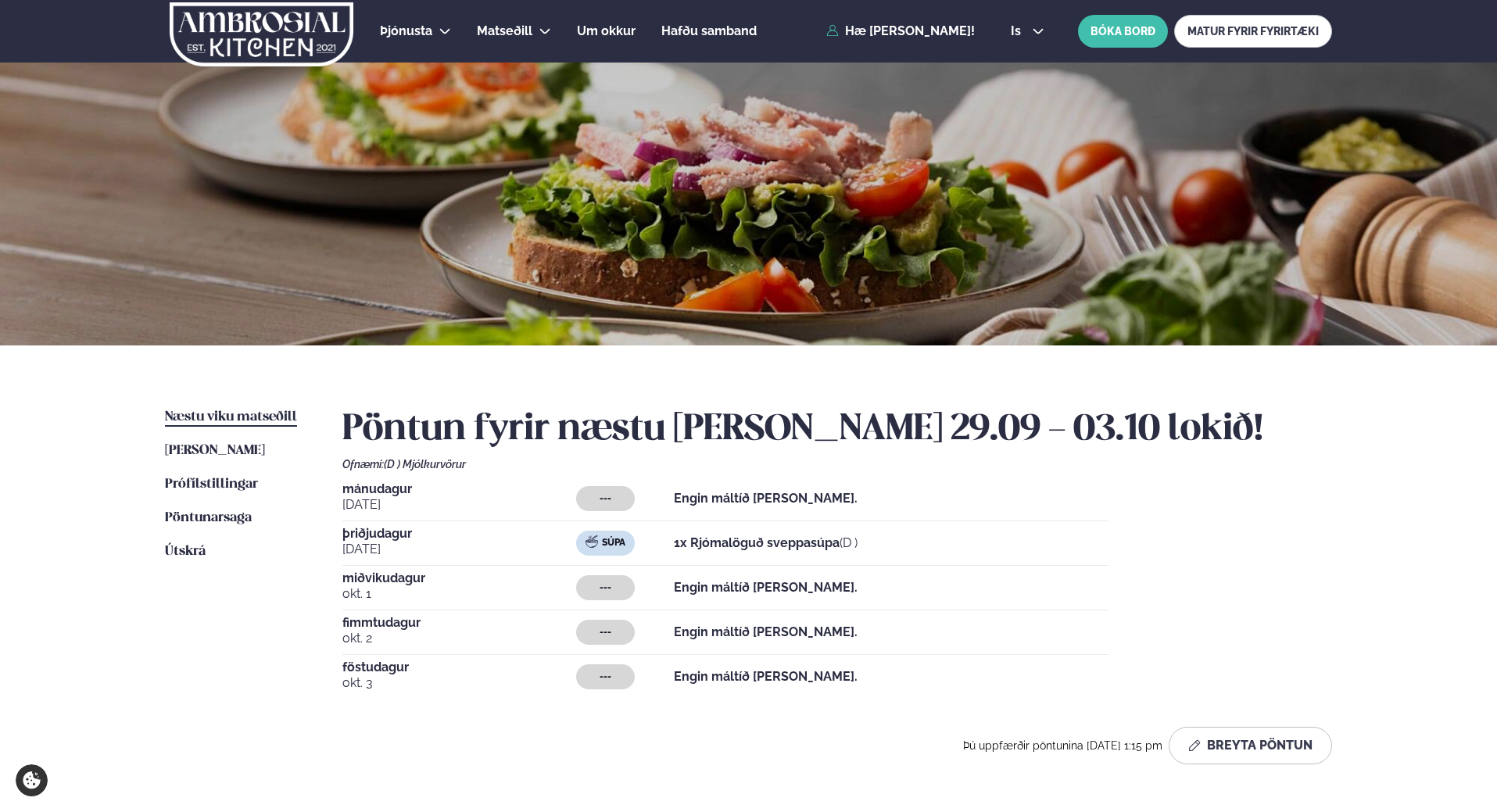
click at [378, 493] on span "mánudagur" at bounding box center [459, 490] width 233 height 13
click at [265, 449] on span "Þessa viku matseðill" at bounding box center [214, 451] width 100 height 14
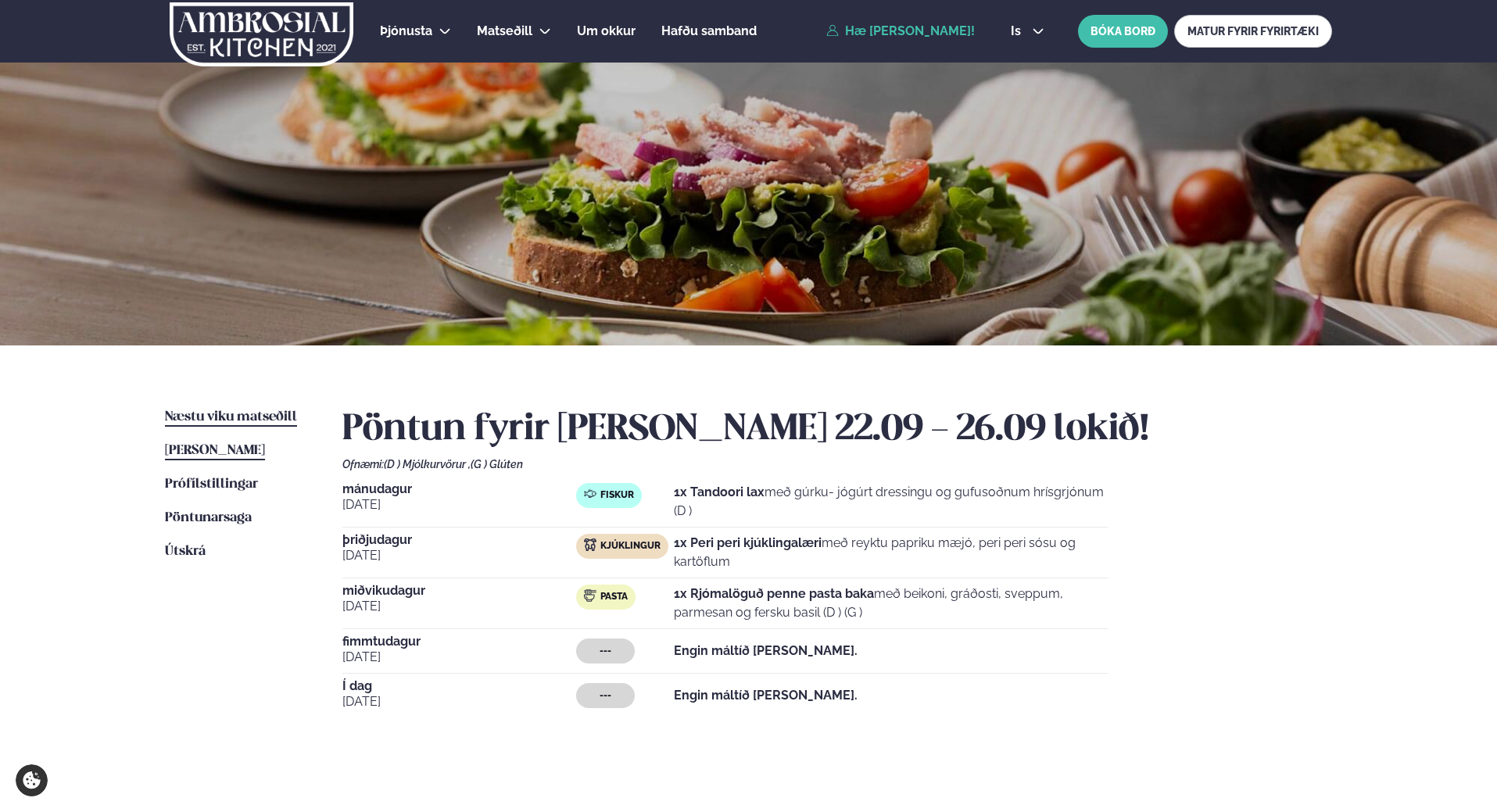
click at [263, 419] on span "Næstu viku matseðill" at bounding box center [230, 417] width 132 height 14
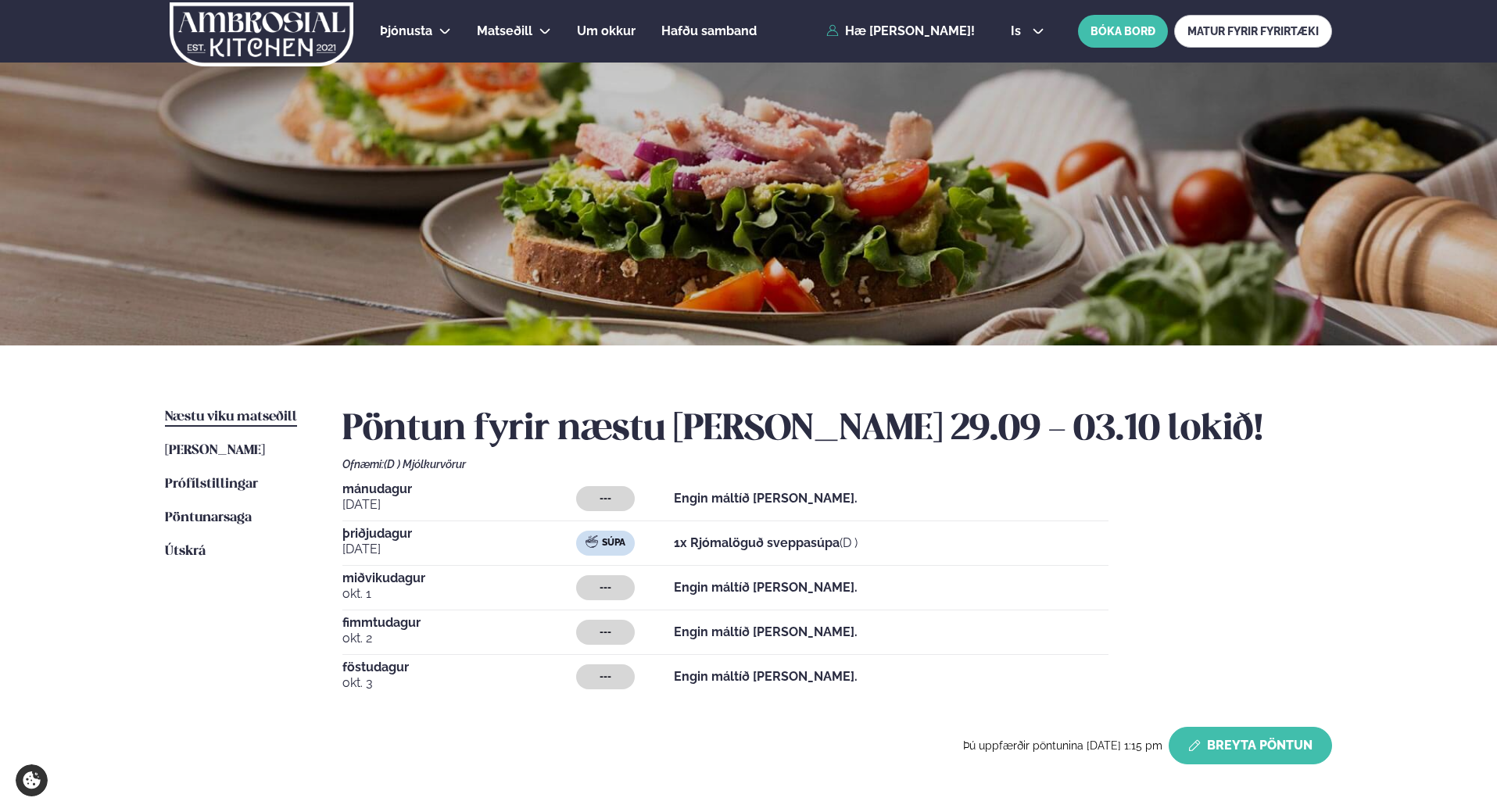
click at [1236, 747] on button "Breyta Pöntun" at bounding box center [1250, 746] width 163 height 38
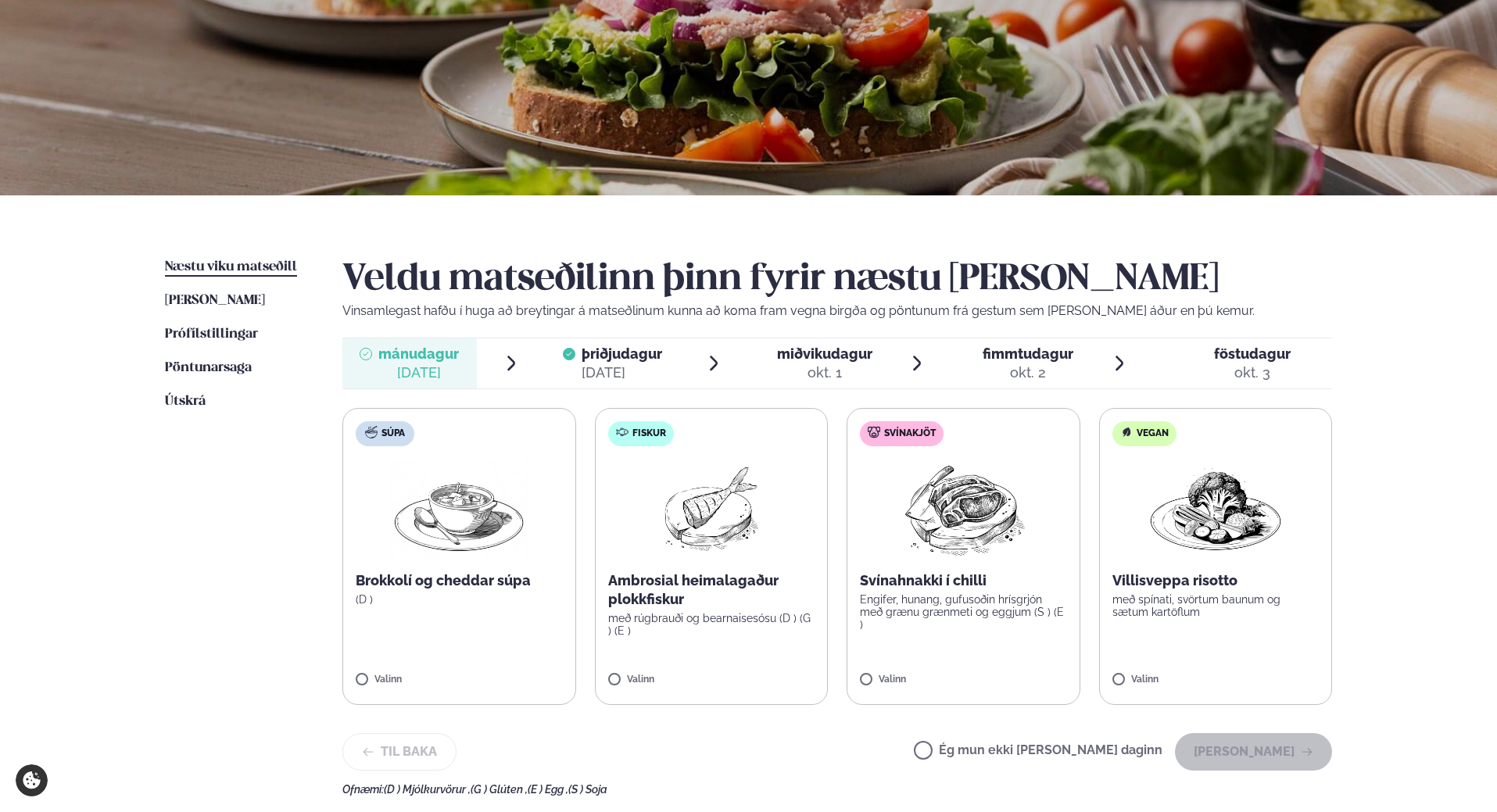
scroll to position [157, 0]
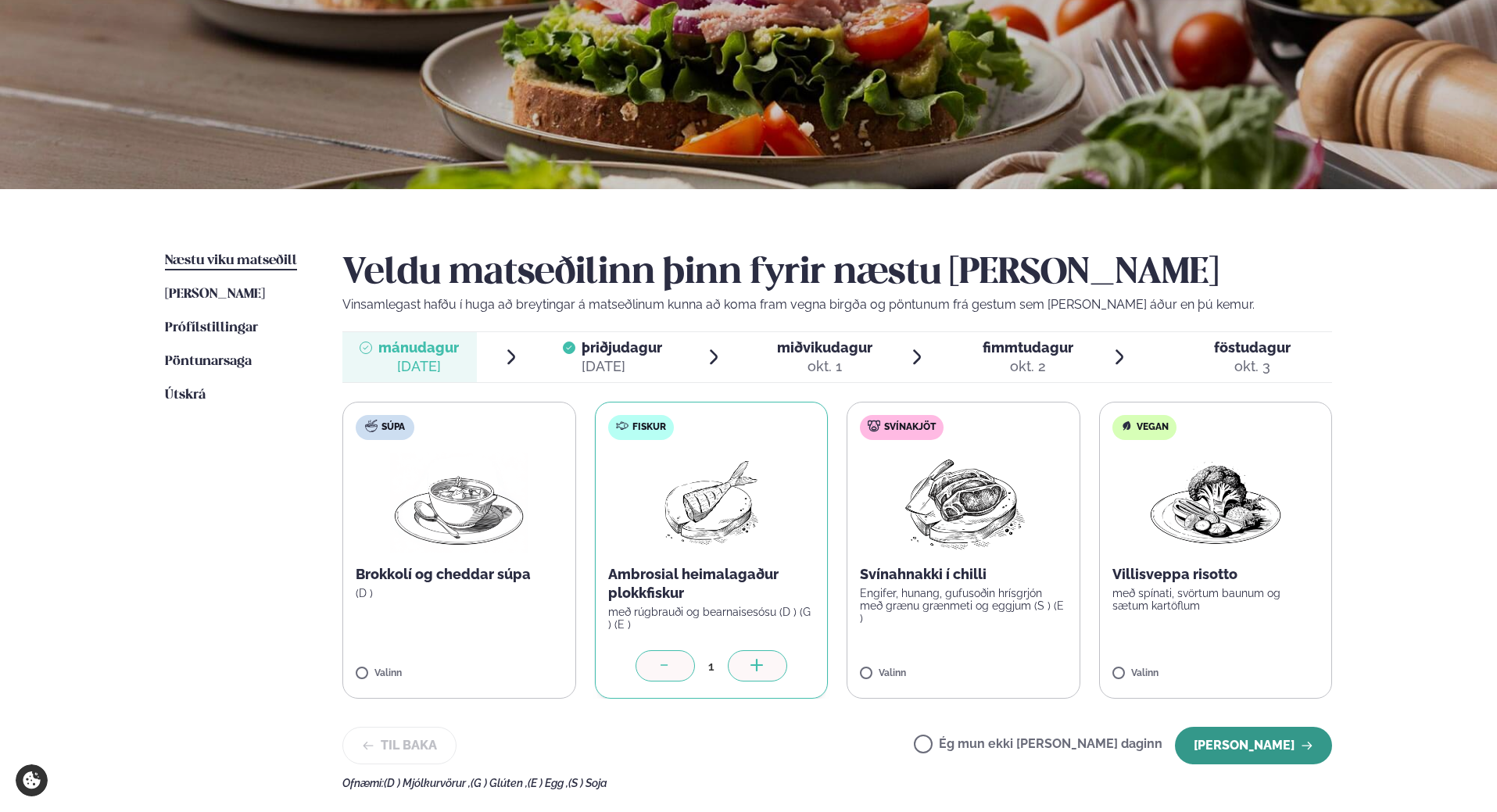
click at [1273, 743] on button "Halda áfram" at bounding box center [1253, 746] width 157 height 38
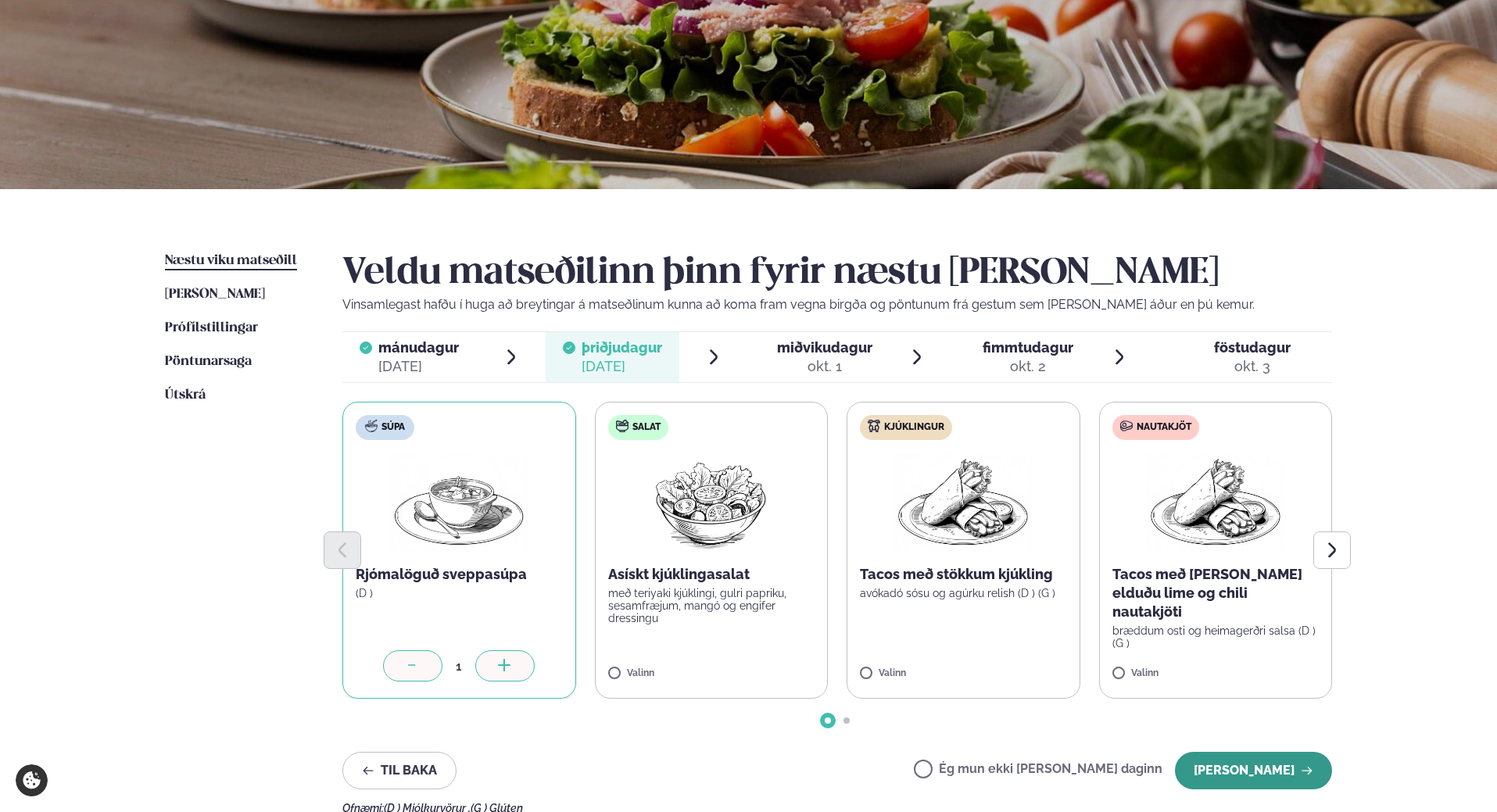
click at [1269, 764] on button "Halda áfram" at bounding box center [1253, 770] width 157 height 38
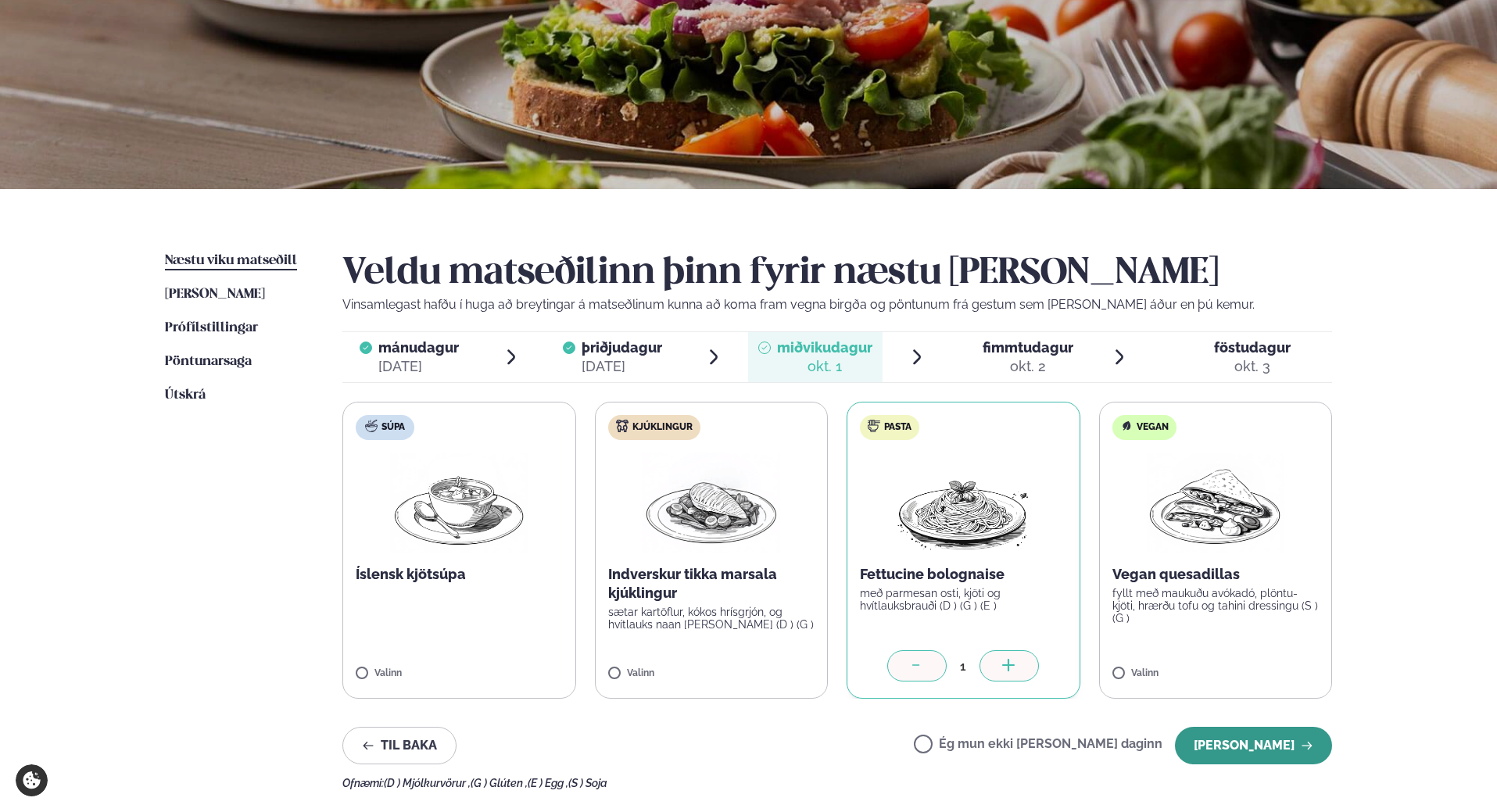
click at [1261, 753] on button "Halda áfram" at bounding box center [1253, 746] width 157 height 38
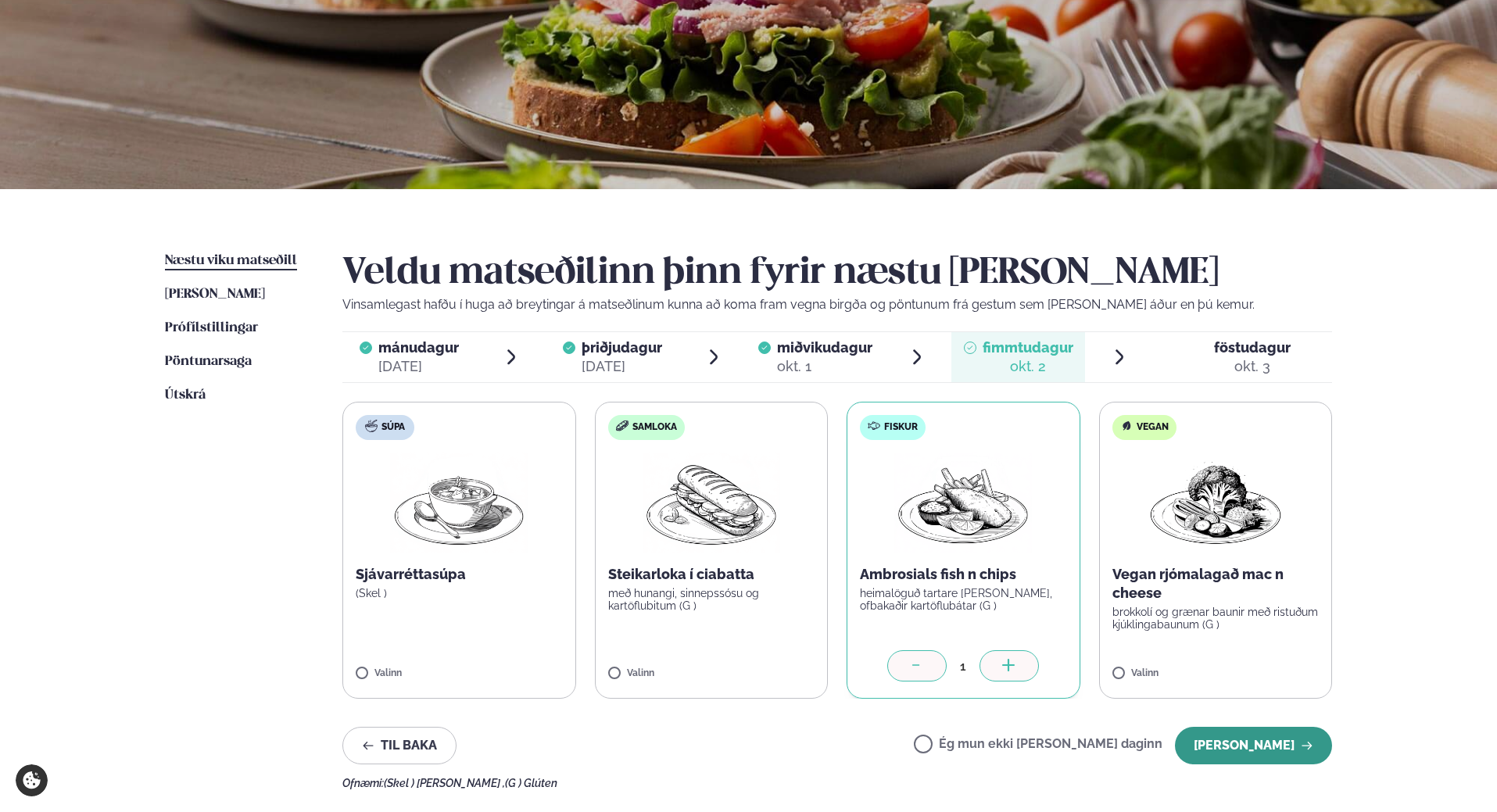
click at [1269, 743] on button "Halda áfram" at bounding box center [1253, 746] width 157 height 38
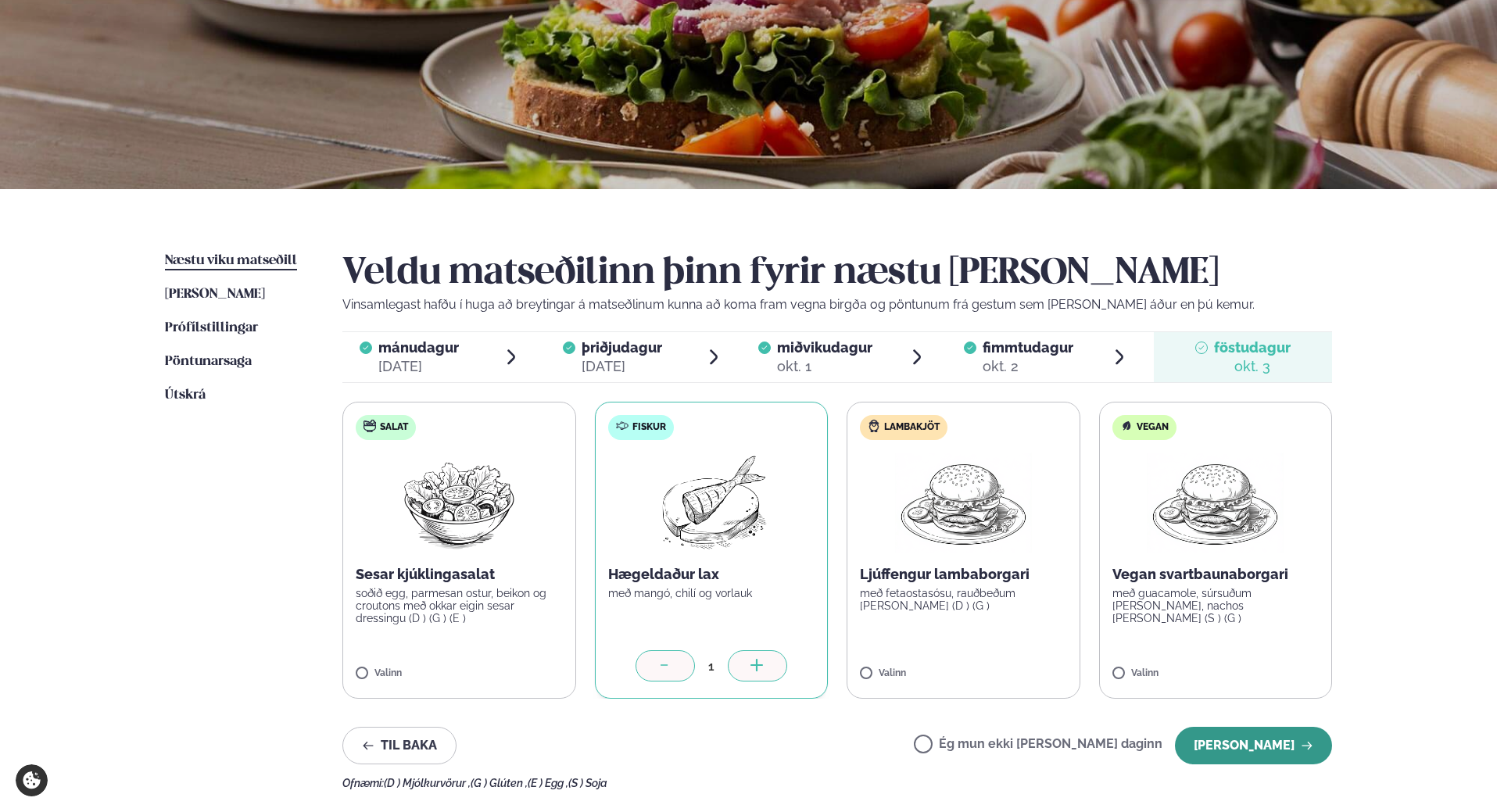
click at [1252, 752] on button "Halda áfram" at bounding box center [1253, 746] width 157 height 38
